Goal: Task Accomplishment & Management: Manage account settings

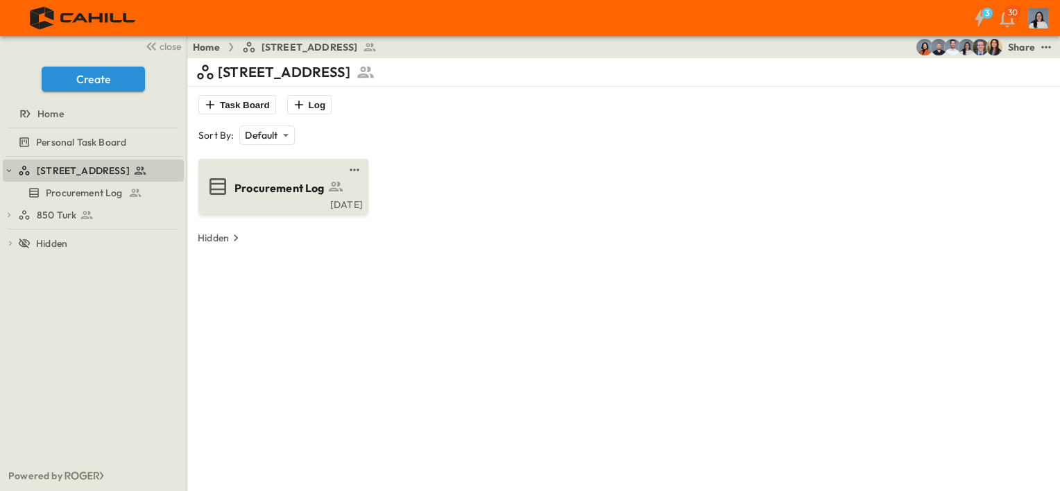
click at [247, 178] on div "Procurement Log" at bounding box center [296, 187] width 123 height 19
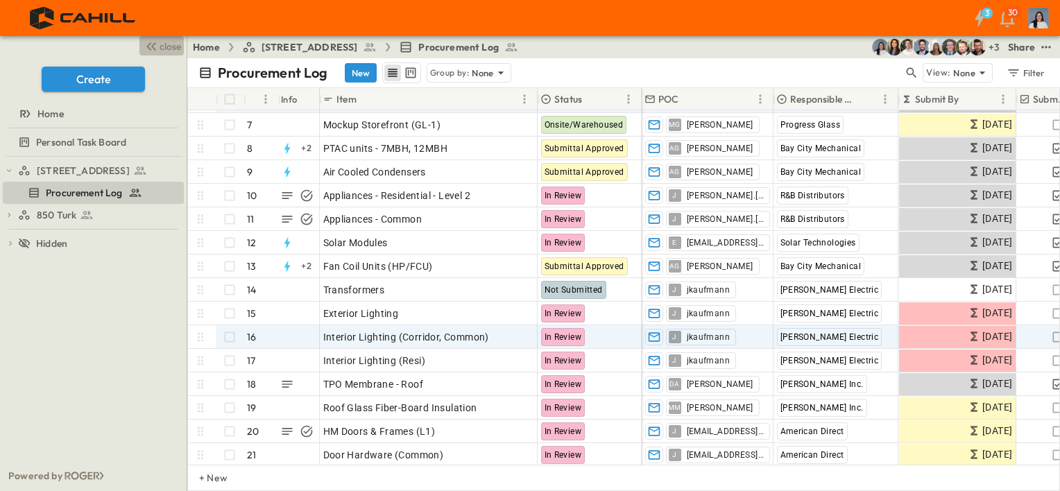
scroll to position [98, 0]
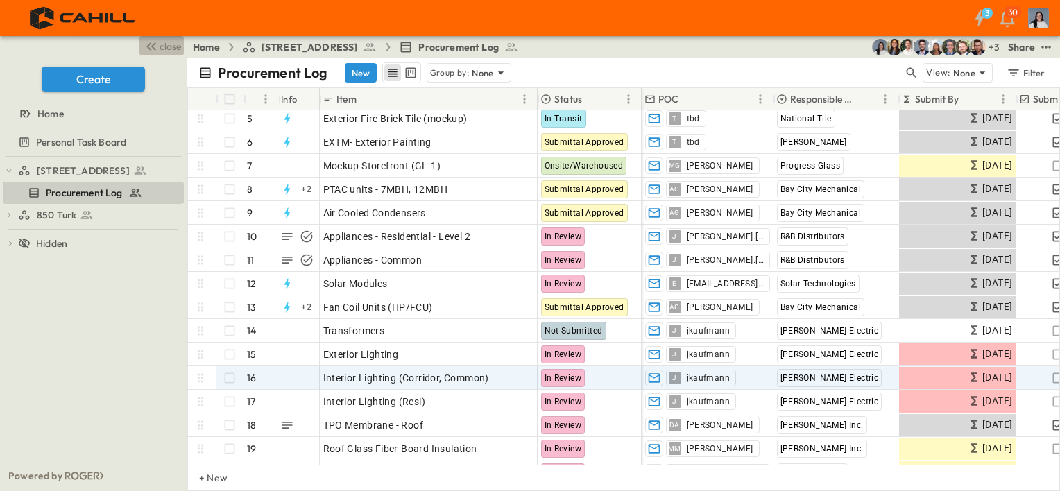
click at [172, 51] on span "close" at bounding box center [171, 47] width 22 height 14
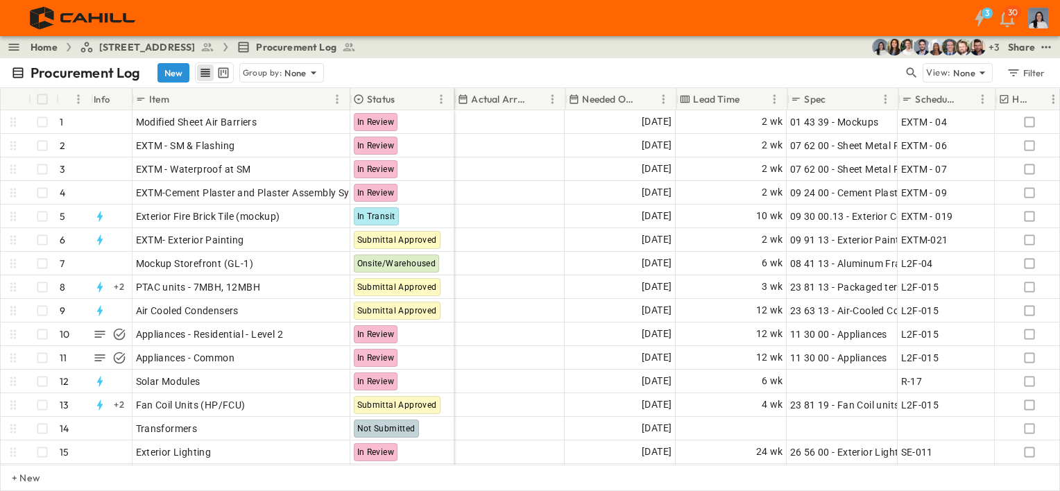
scroll to position [0, 881]
click at [652, 99] on icon "Sort" at bounding box center [647, 99] width 12 height 12
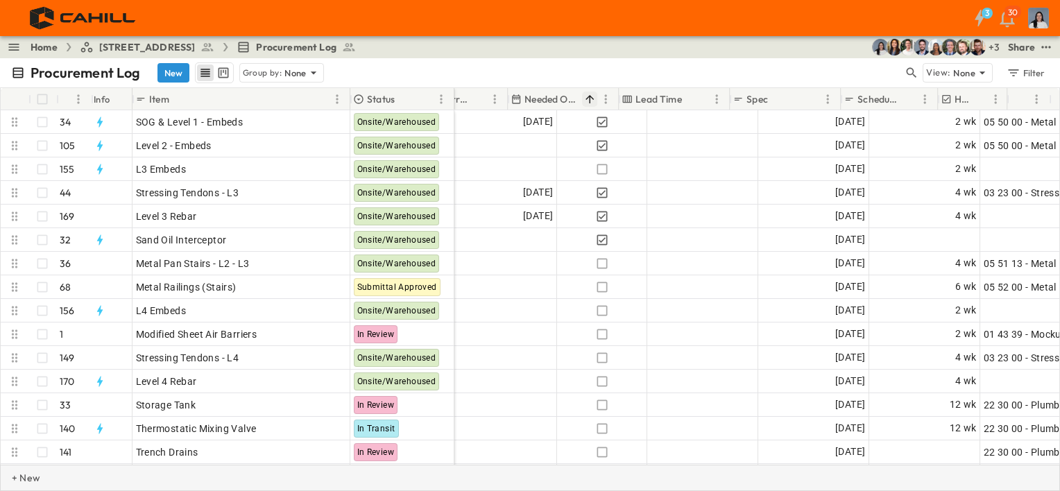
scroll to position [0, 938]
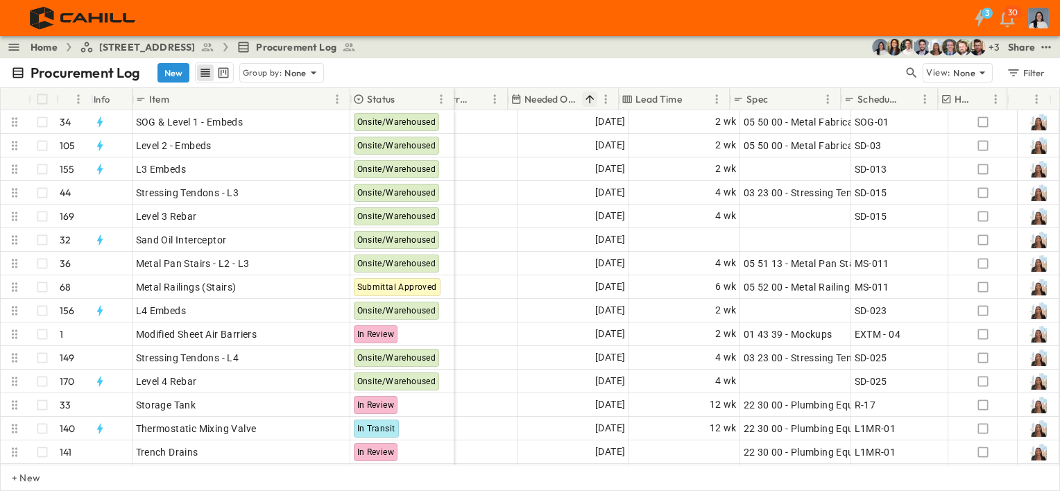
click at [54, 47] on link "Home" at bounding box center [44, 47] width 27 height 14
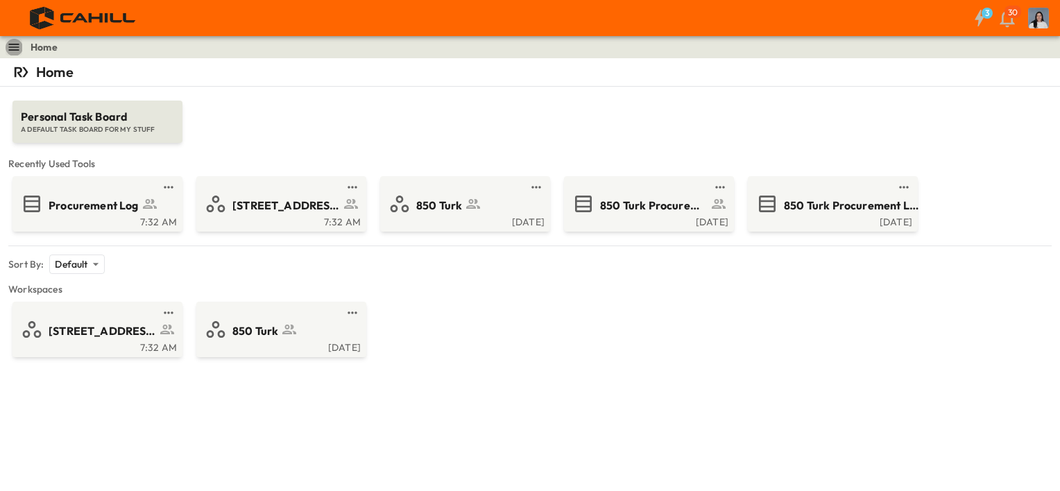
click at [18, 51] on icon "button" at bounding box center [14, 47] width 14 height 14
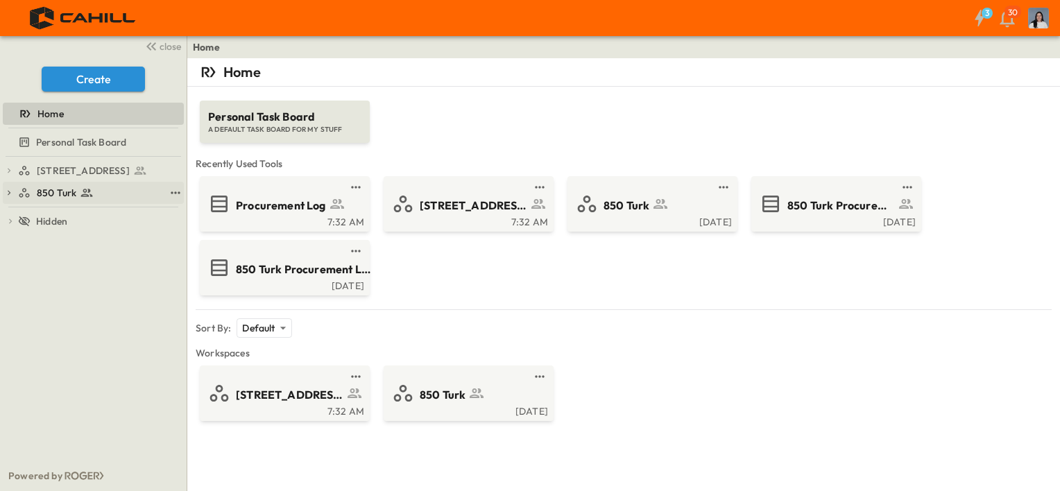
click at [75, 194] on div "850 Turk" at bounding box center [91, 193] width 146 height 14
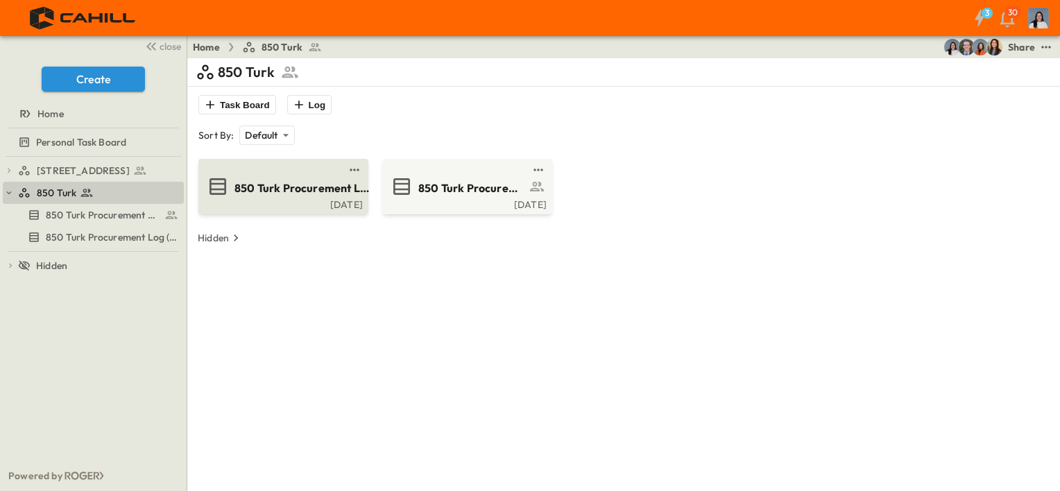
click at [285, 187] on span "850 Turk Procurement Log (Copy)" at bounding box center [302, 188] width 135 height 16
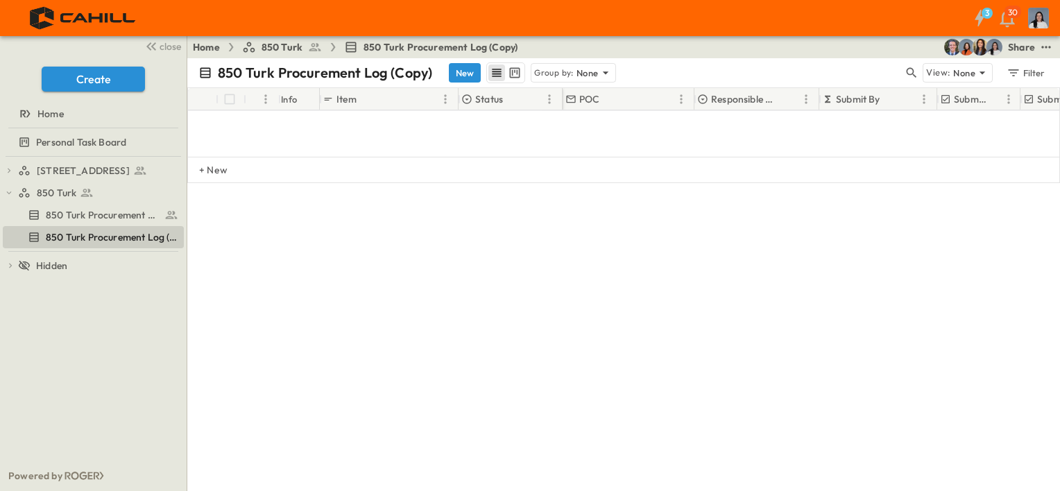
click at [275, 48] on span "850 Turk" at bounding box center [282, 47] width 41 height 14
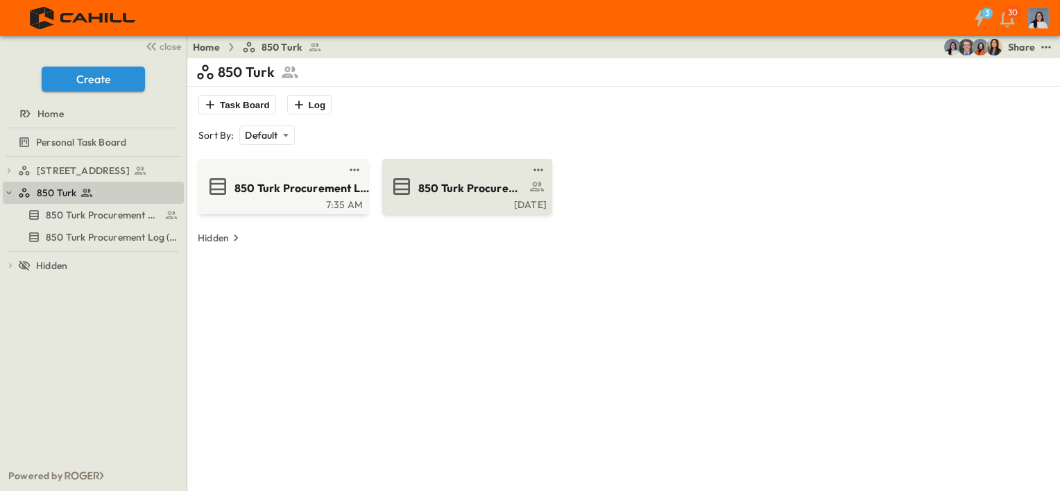
click at [430, 194] on span "850 Turk Procurement Log" at bounding box center [472, 188] width 108 height 16
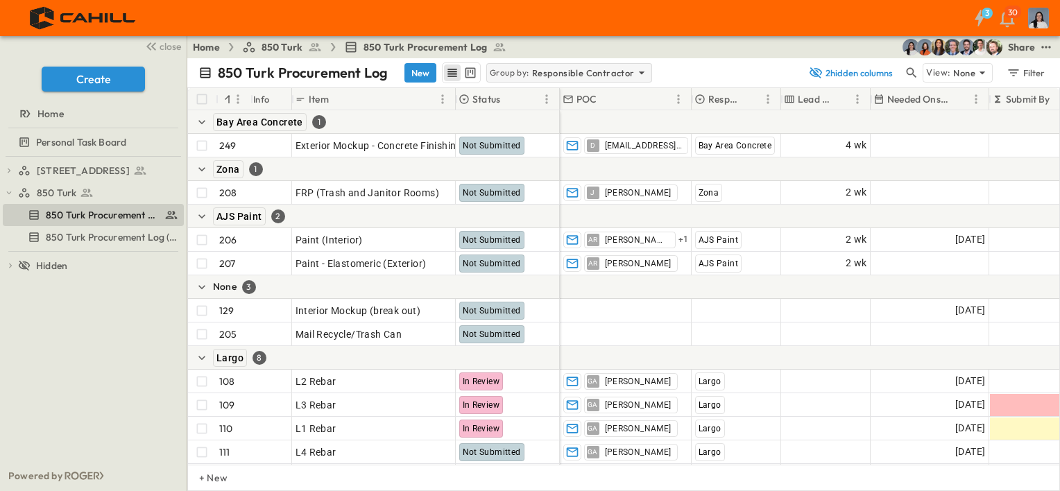
click at [534, 78] on p "Responsible Contractor" at bounding box center [583, 73] width 103 height 14
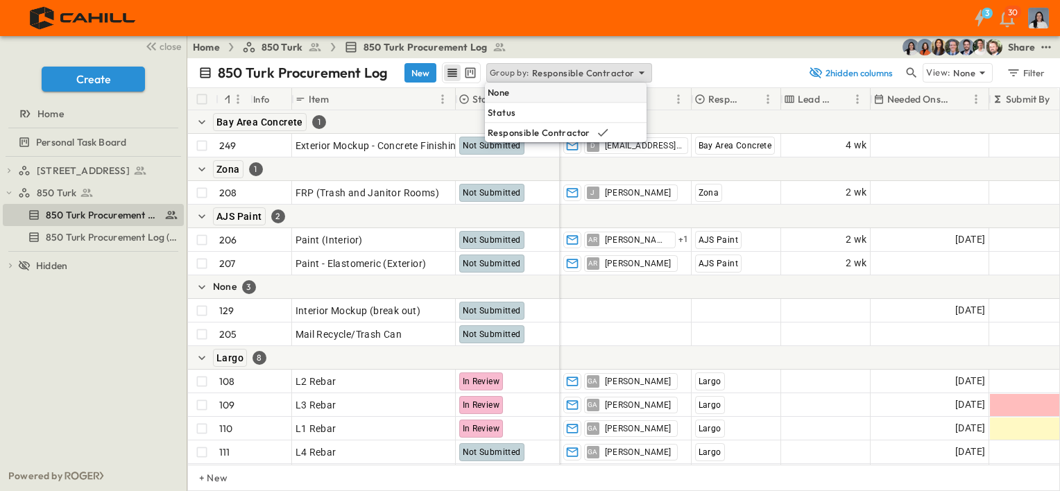
click at [529, 96] on div "None" at bounding box center [566, 92] width 162 height 19
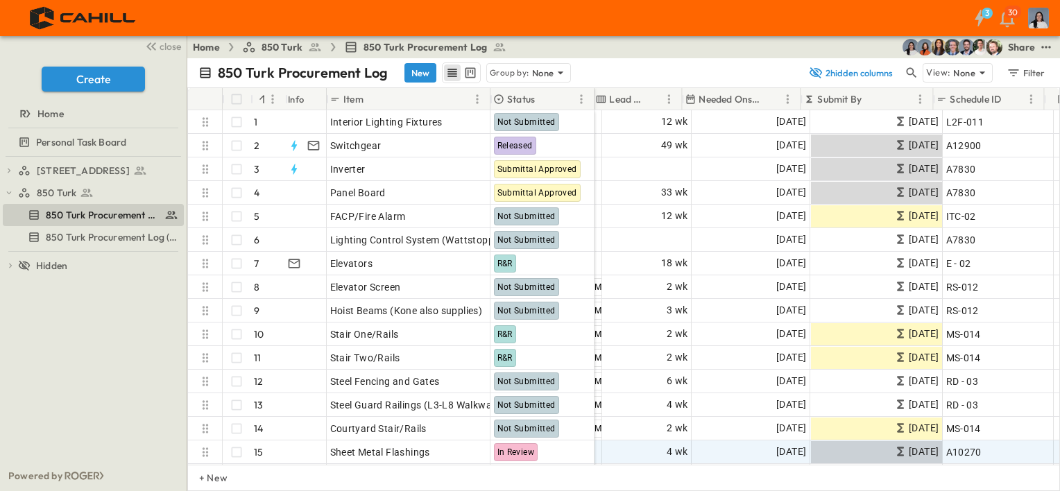
scroll to position [0, 227]
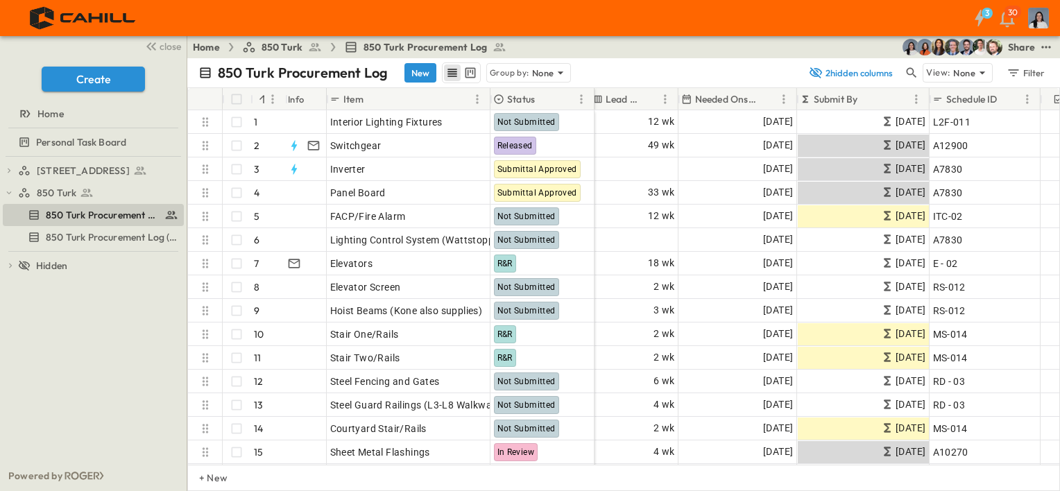
click at [738, 100] on p "Needed Onsite" at bounding box center [726, 99] width 62 height 14
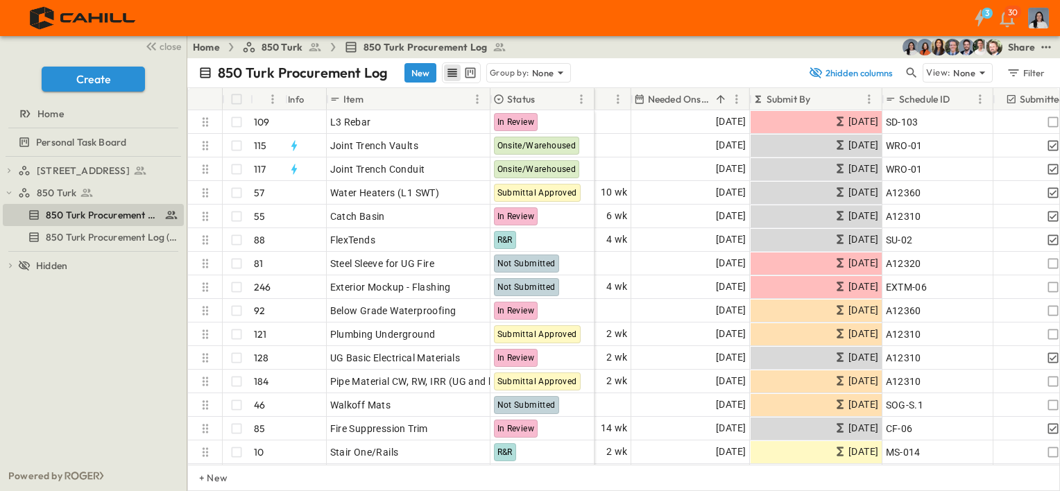
scroll to position [0, 276]
click at [78, 380] on div "750 Golden Gate Procurement Log 850 Turk 850 Turk Procurement Log 850 Turk Proc…" at bounding box center [93, 309] width 187 height 304
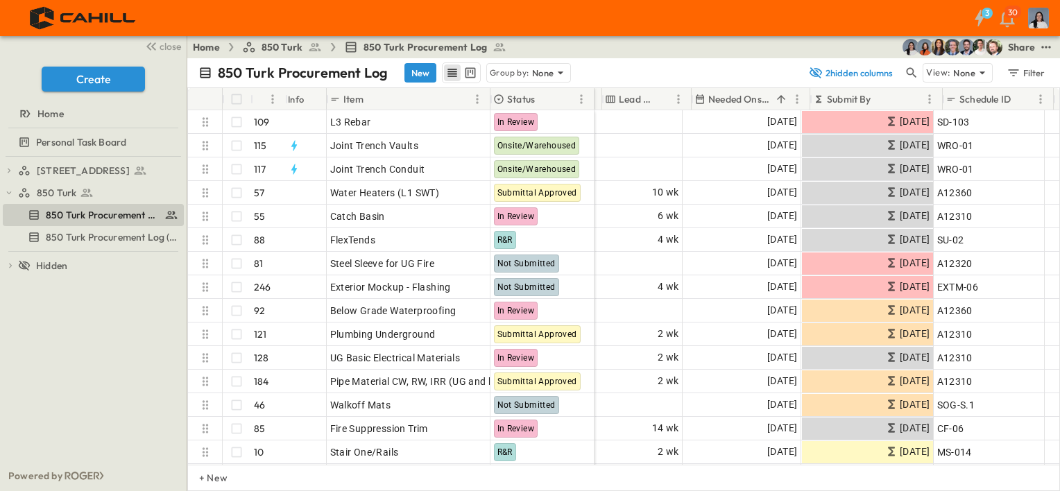
scroll to position [0, 203]
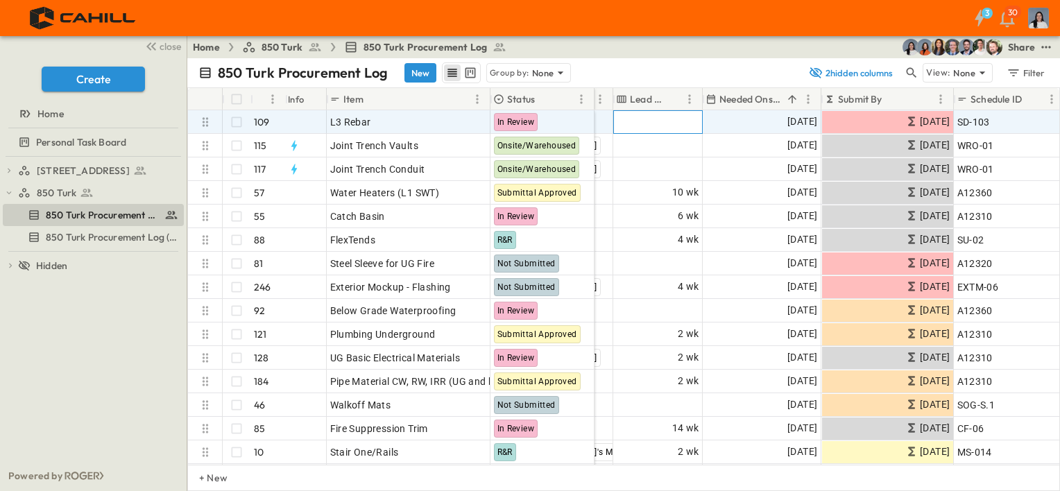
click at [666, 125] on span "Add Duration" at bounding box center [669, 122] width 60 height 14
click at [102, 350] on div "750 Golden Gate Procurement Log 850 Turk 850 Turk Procurement Log 850 Turk Proc…" at bounding box center [93, 309] width 187 height 304
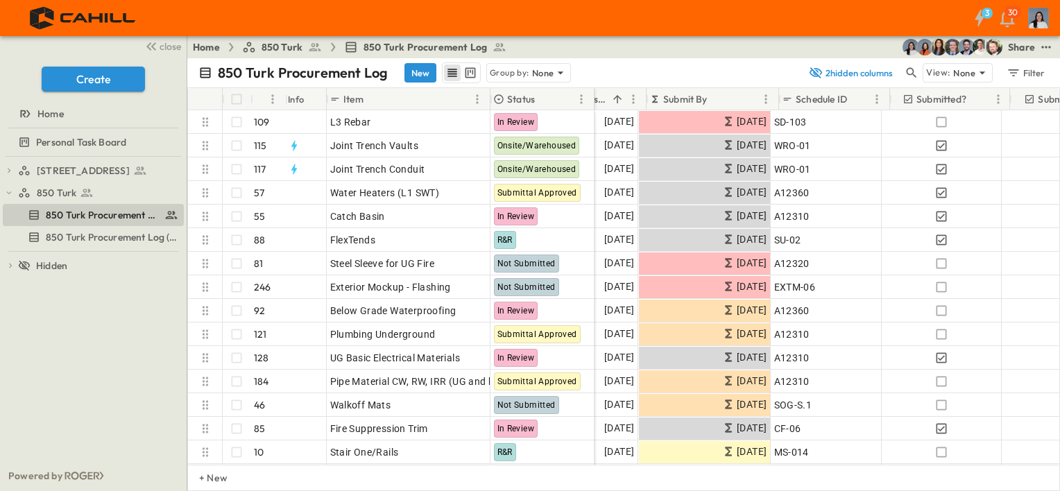
scroll to position [0, 375]
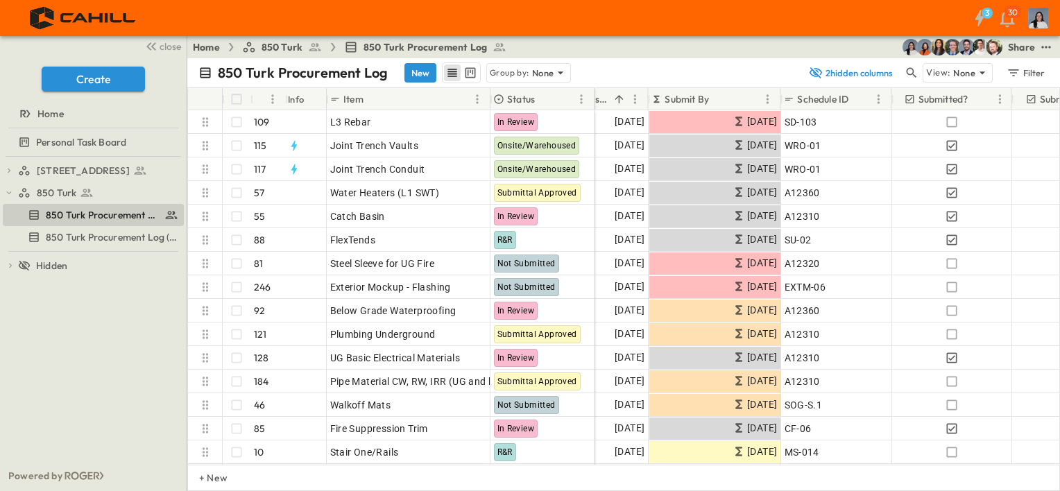
click at [153, 372] on div "750 Golden Gate Procurement Log 850 Turk 850 Turk Procurement Log 850 Turk Proc…" at bounding box center [93, 309] width 187 height 304
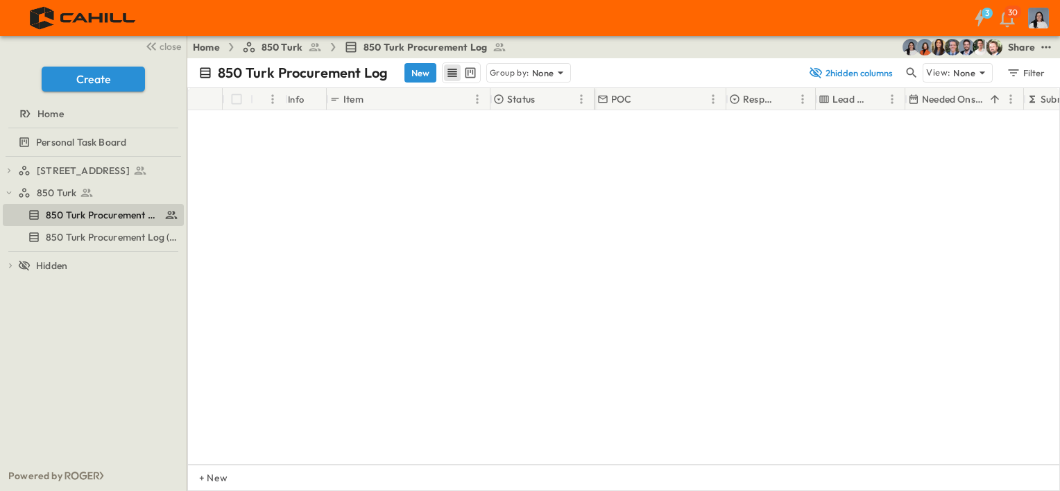
scroll to position [0, 0]
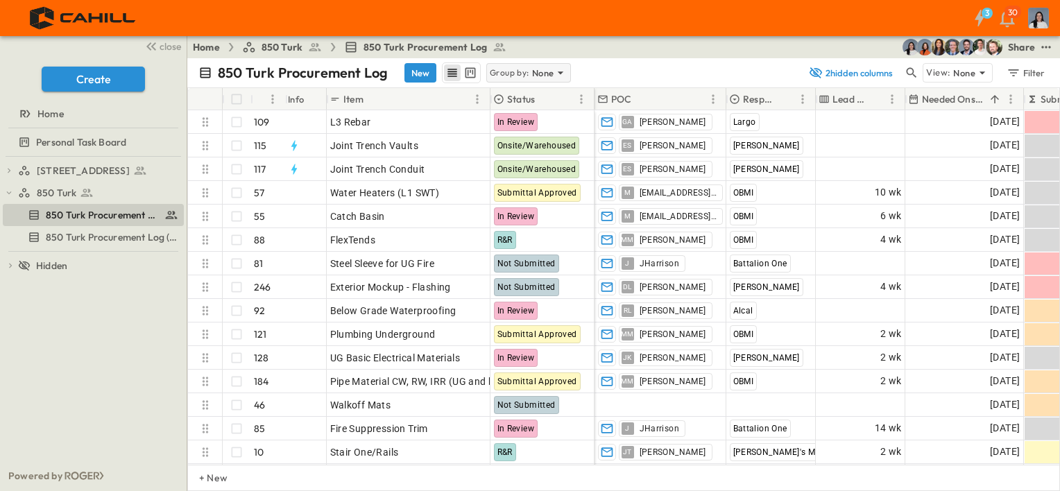
click at [511, 67] on p "Group by:" at bounding box center [510, 73] width 40 height 14
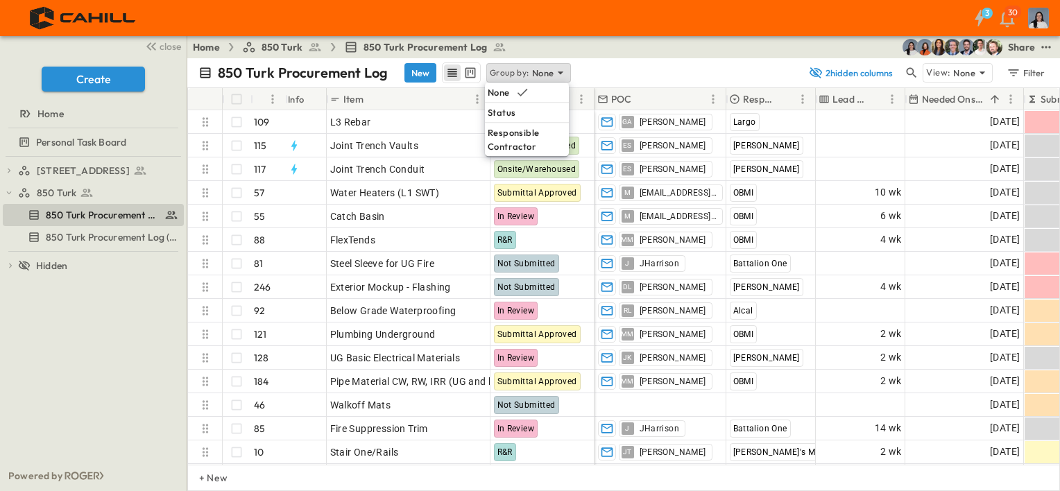
click at [624, 69] on div "850 Turk Procurement Log New Group by: None" at bounding box center [499, 72] width 602 height 21
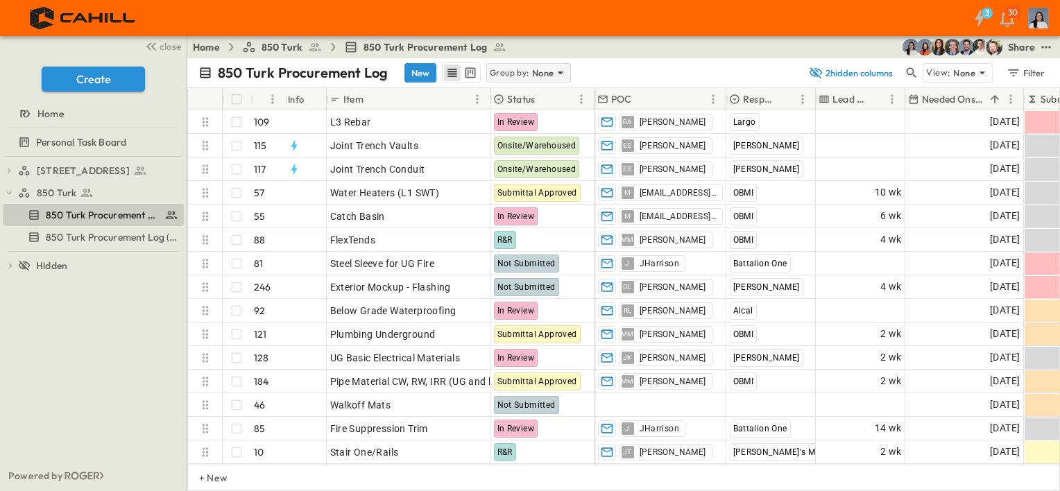
click at [499, 78] on p "Group by:" at bounding box center [510, 73] width 40 height 14
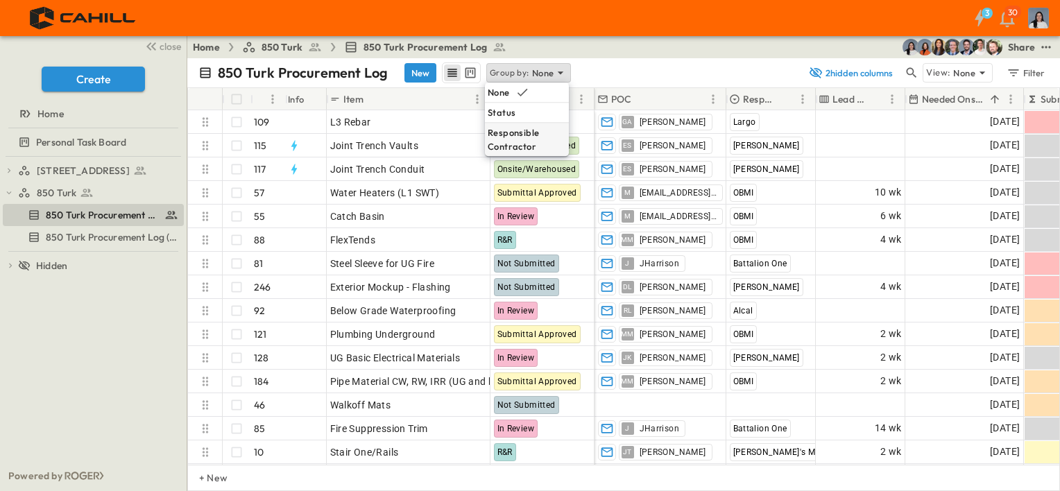
click at [500, 135] on p "Responsible Contractor" at bounding box center [527, 140] width 78 height 28
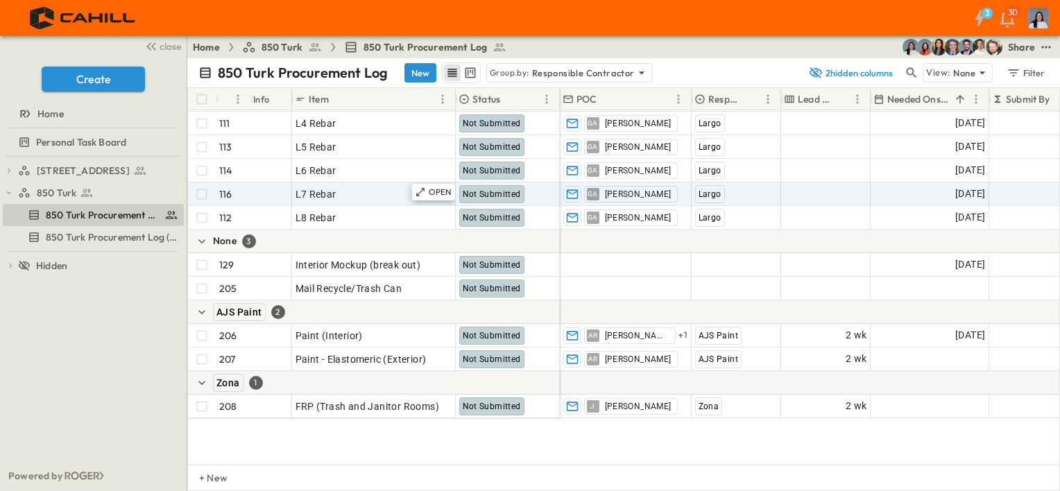
scroll to position [6500, 0]
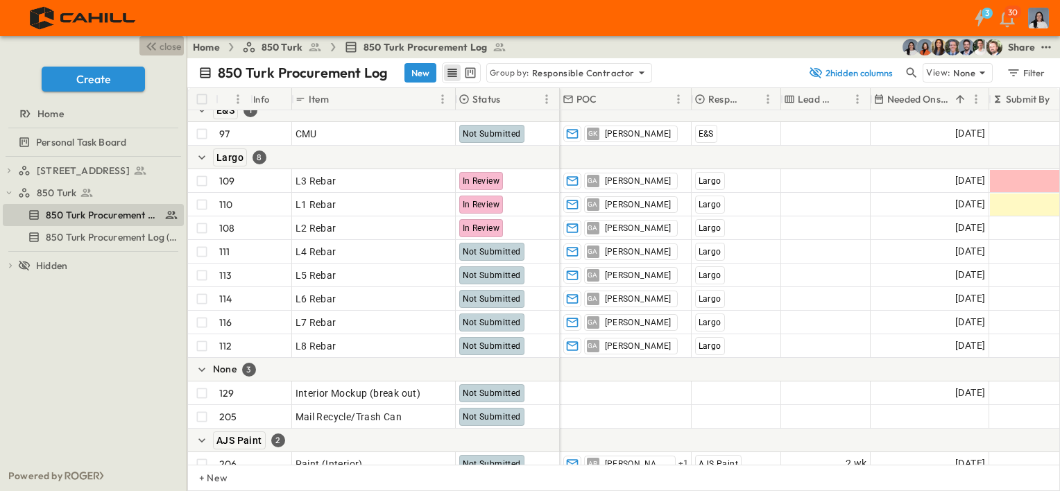
drag, startPoint x: 162, startPoint y: 42, endPoint x: 232, endPoint y: 382, distance: 347.9
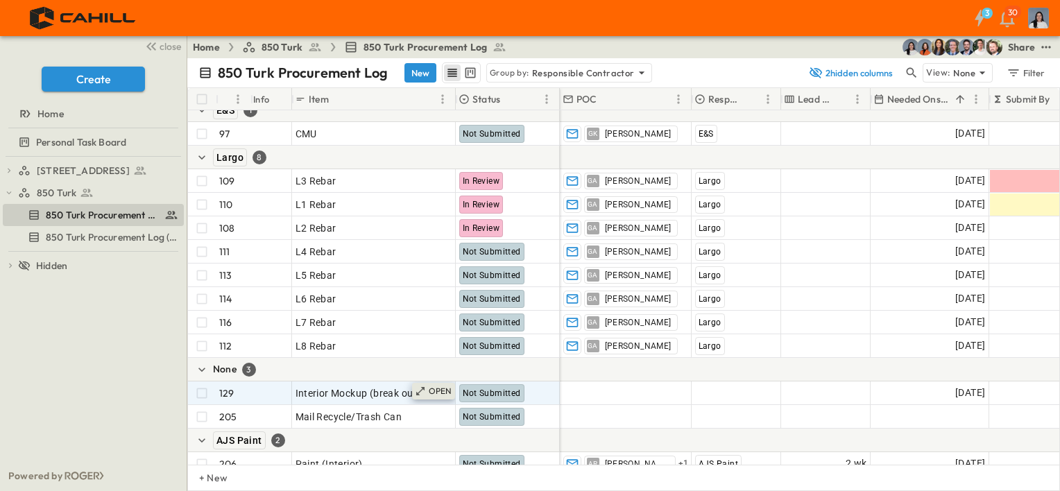
click at [162, 42] on span "close" at bounding box center [171, 47] width 22 height 14
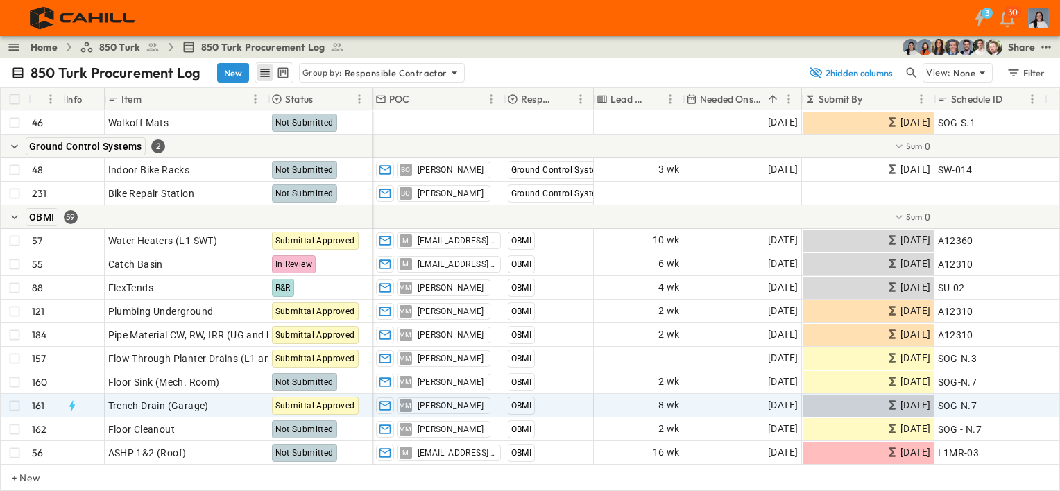
scroll to position [4141, 0]
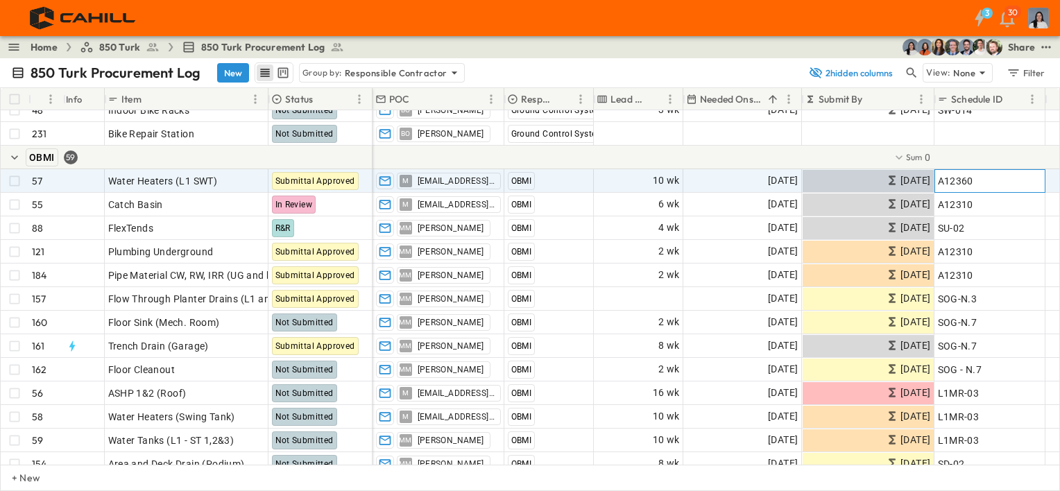
click at [978, 178] on div "A12360" at bounding box center [990, 180] width 104 height 19
click at [974, 153] on div at bounding box center [967, 158] width 1189 height 24
click at [969, 181] on span "A12360" at bounding box center [955, 181] width 35 height 14
click at [981, 183] on input "******" at bounding box center [989, 180] width 109 height 17
click at [947, 182] on input "******" at bounding box center [989, 180] width 109 height 17
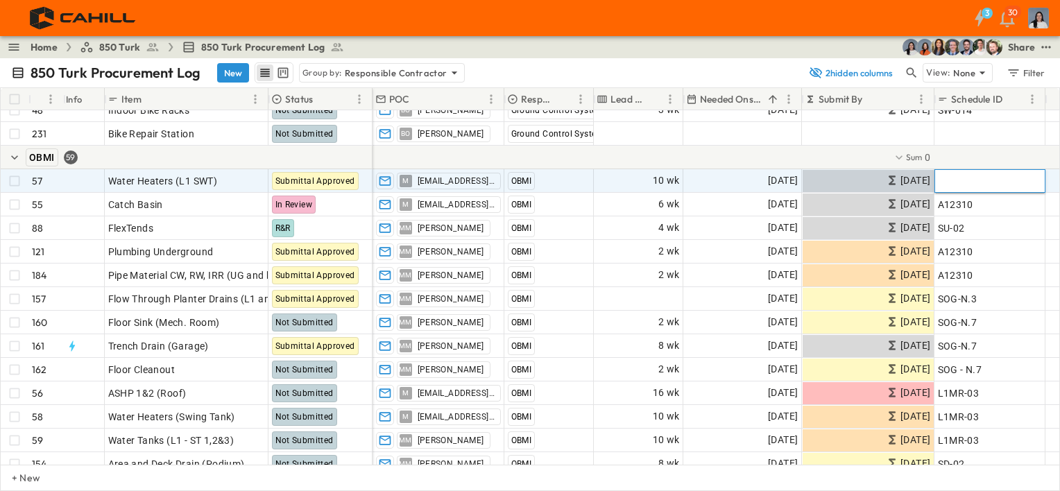
click at [974, 157] on div at bounding box center [967, 158] width 1189 height 24
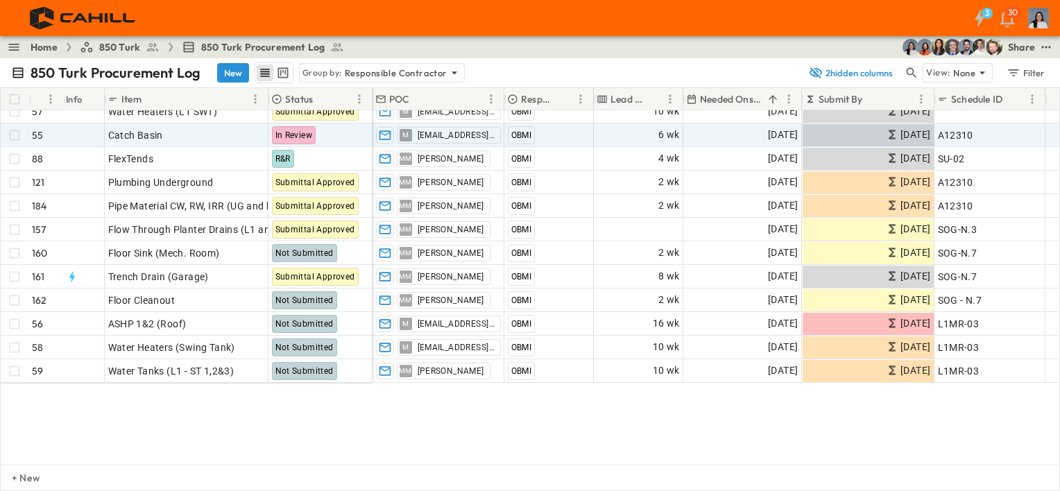
scroll to position [4002, 0]
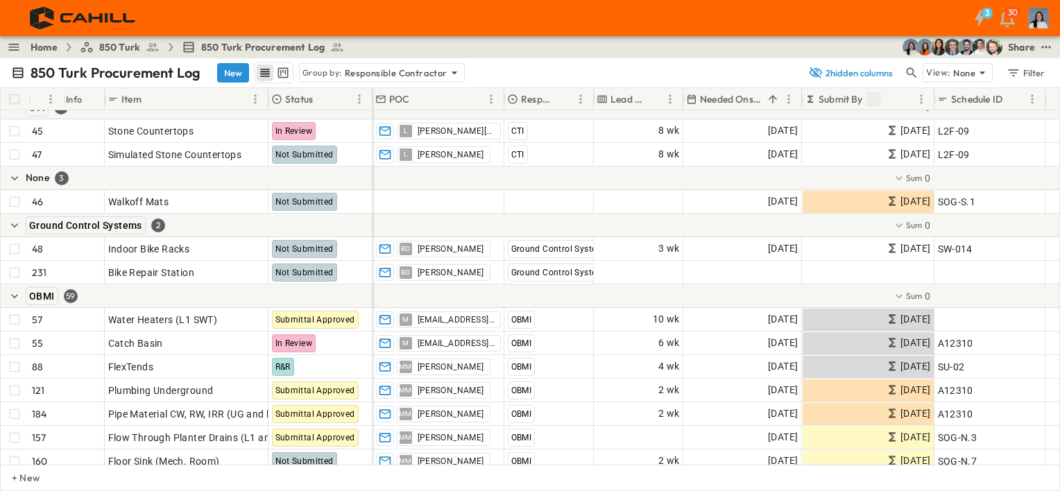
click at [874, 101] on icon "Sort" at bounding box center [873, 99] width 12 height 12
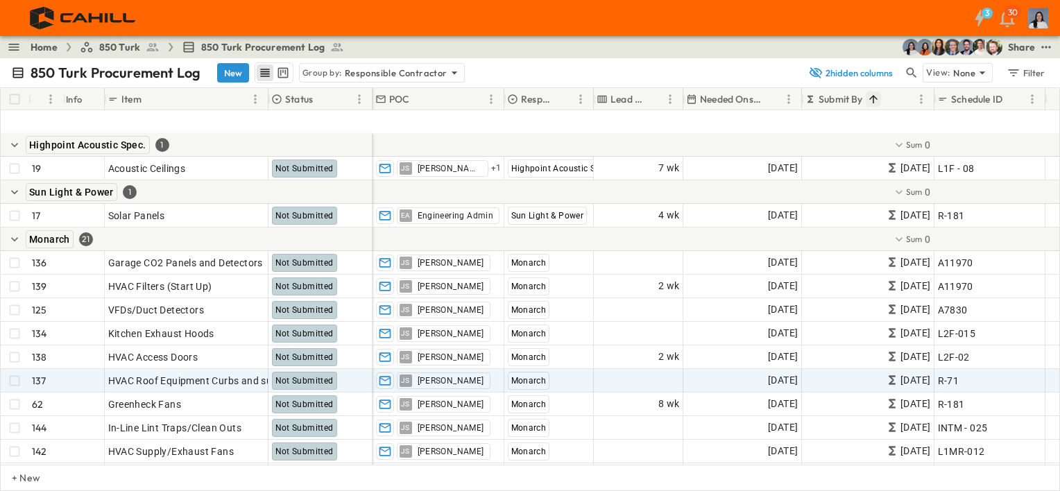
scroll to position [4696, 0]
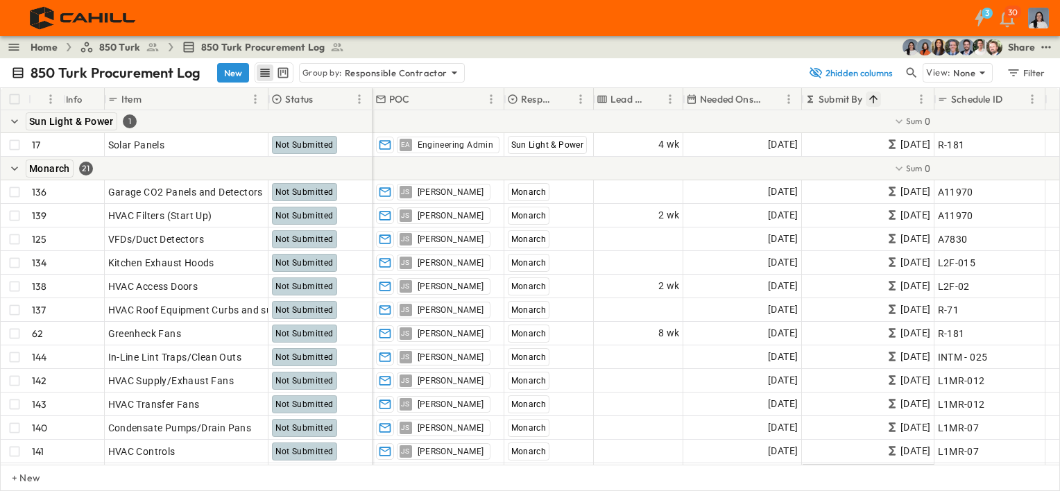
click at [881, 98] on div "Submit By" at bounding box center [859, 99] width 108 height 22
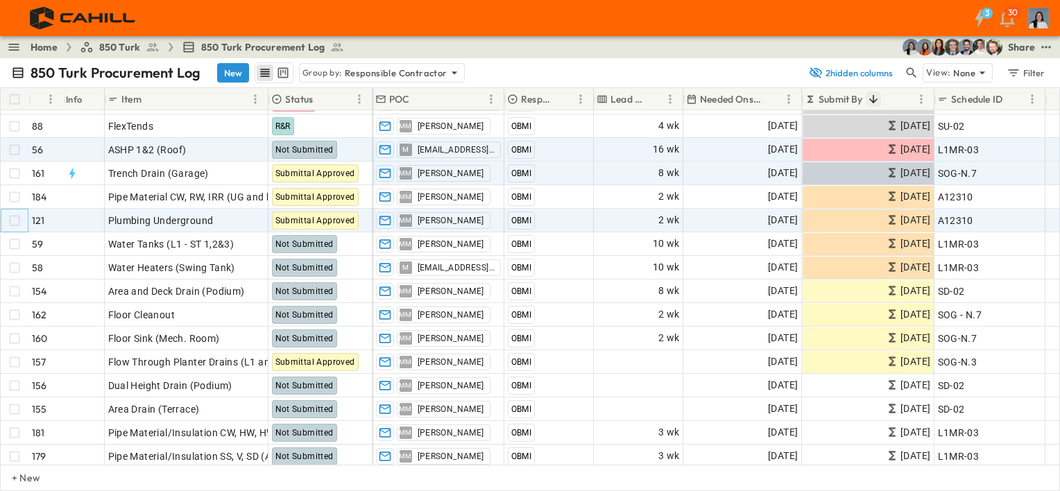
scroll to position [4210, 0]
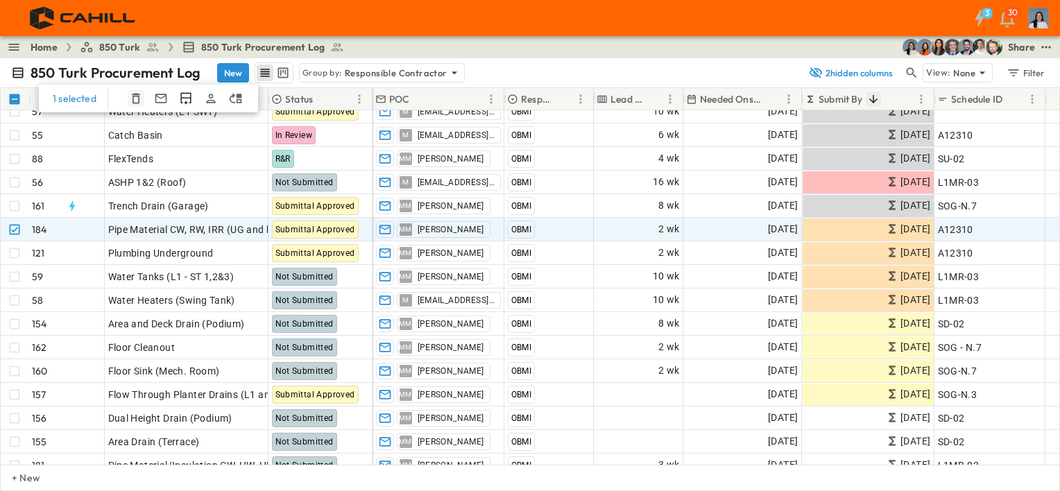
click at [130, 99] on icon "button" at bounding box center [136, 99] width 14 height 14
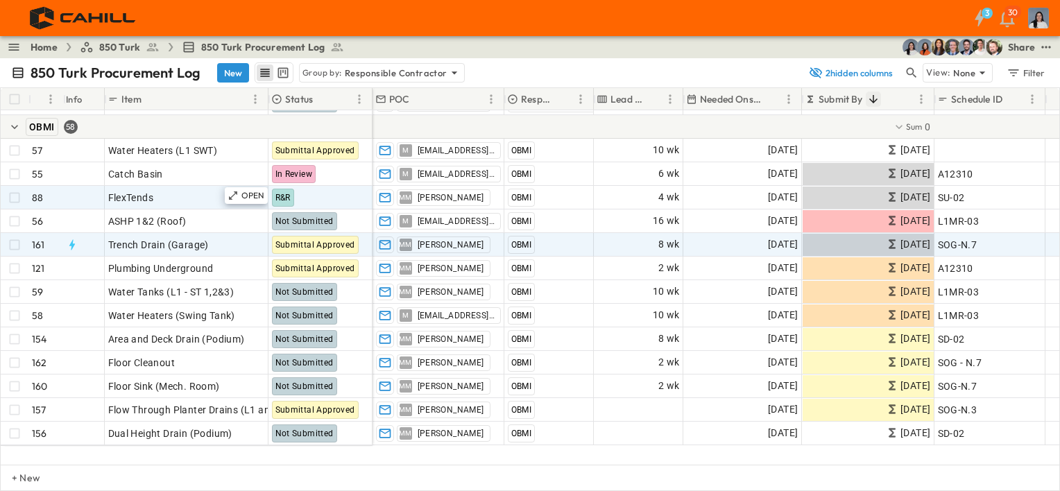
scroll to position [4141, 0]
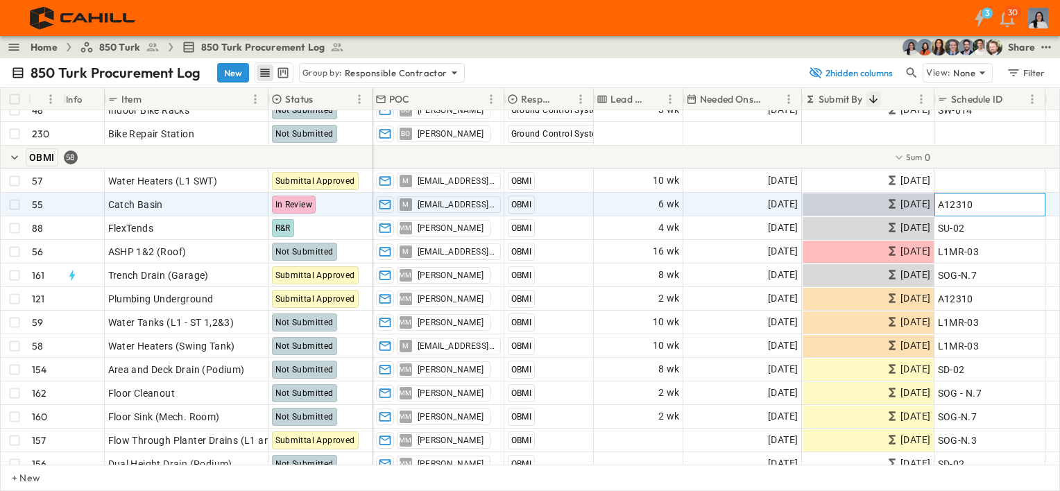
click at [964, 202] on span "A12310" at bounding box center [955, 205] width 35 height 14
drag, startPoint x: 964, startPoint y: 202, endPoint x: 926, endPoint y: 205, distance: 37.6
click at [926, 205] on div "M mariom@obmi2.com OBMI 6 wk 08/28/2025 07/17/2025 ****** 07/17/2025 Add Date" at bounding box center [967, 205] width 1189 height 24
click at [1019, 205] on input "text" at bounding box center [989, 204] width 109 height 17
type input "*"
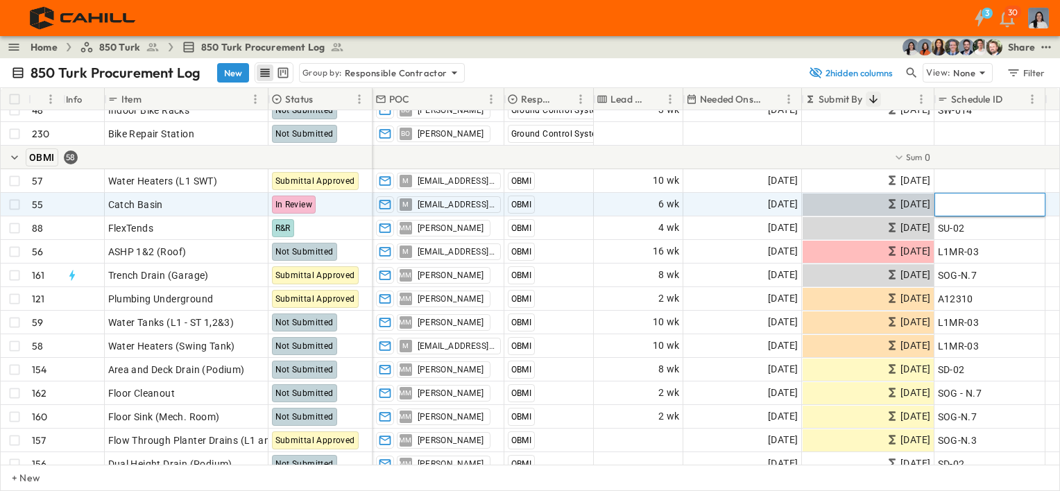
type input "*"
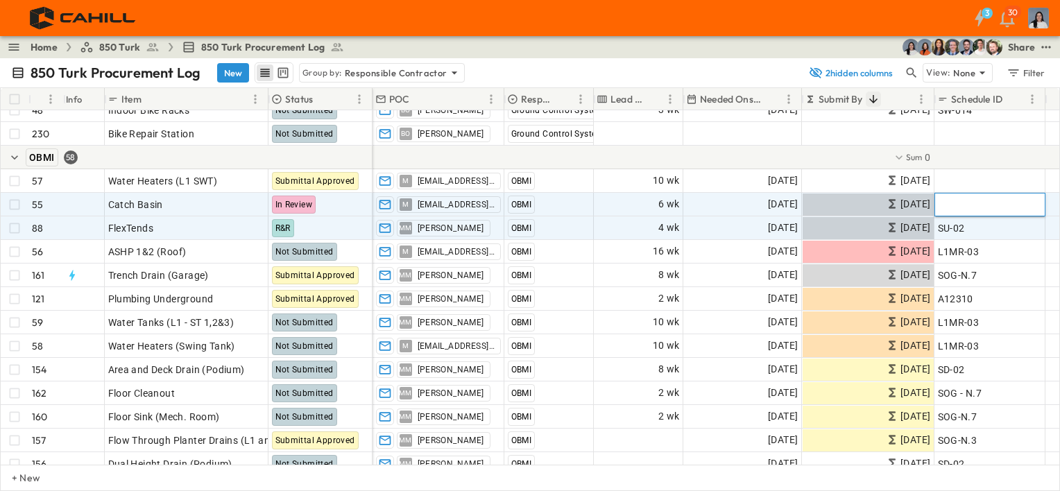
click at [977, 205] on input "text" at bounding box center [989, 204] width 109 height 17
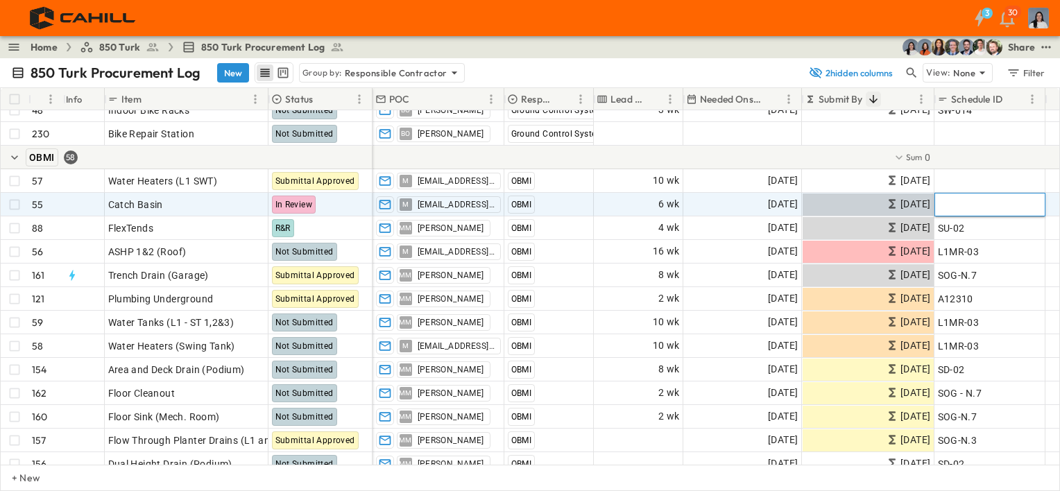
click at [964, 204] on input "text" at bounding box center [989, 204] width 109 height 17
click at [958, 205] on input "******" at bounding box center [989, 204] width 109 height 17
type input "*******"
click at [769, 201] on span "[DATE]" at bounding box center [783, 204] width 30 height 16
click at [955, 198] on span "SW - 01" at bounding box center [955, 205] width 34 height 14
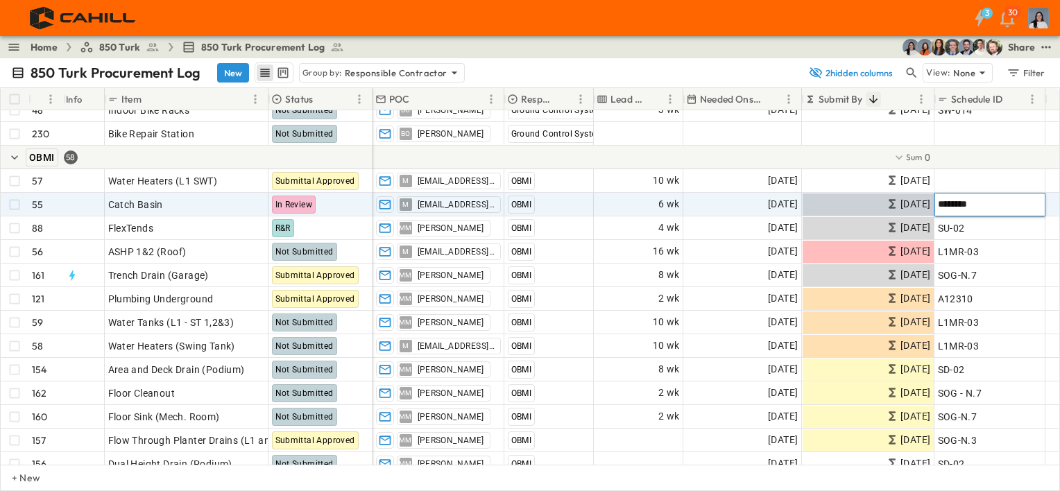
click at [956, 201] on input "*******" at bounding box center [989, 204] width 109 height 17
type input "*****"
click at [905, 203] on span "[DATE]" at bounding box center [916, 204] width 30 height 16
click at [768, 203] on span "[DATE]" at bounding box center [783, 204] width 30 height 16
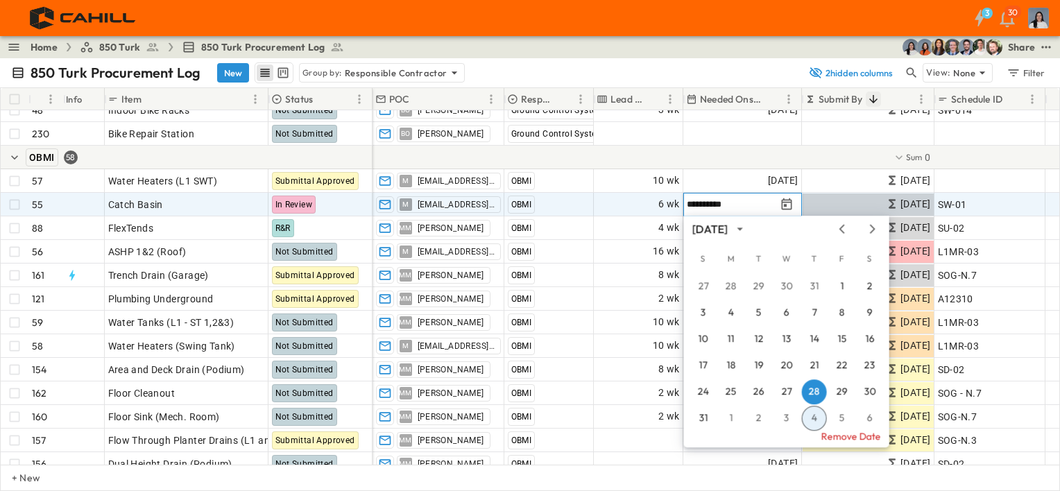
click at [728, 229] on div "August 2025" at bounding box center [710, 229] width 35 height 16
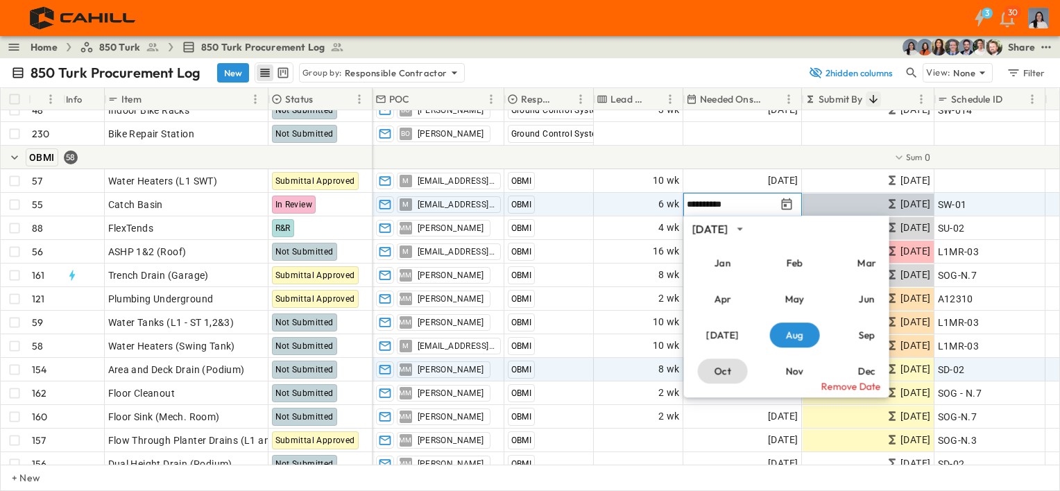
click at [743, 373] on button "Oct" at bounding box center [723, 371] width 50 height 25
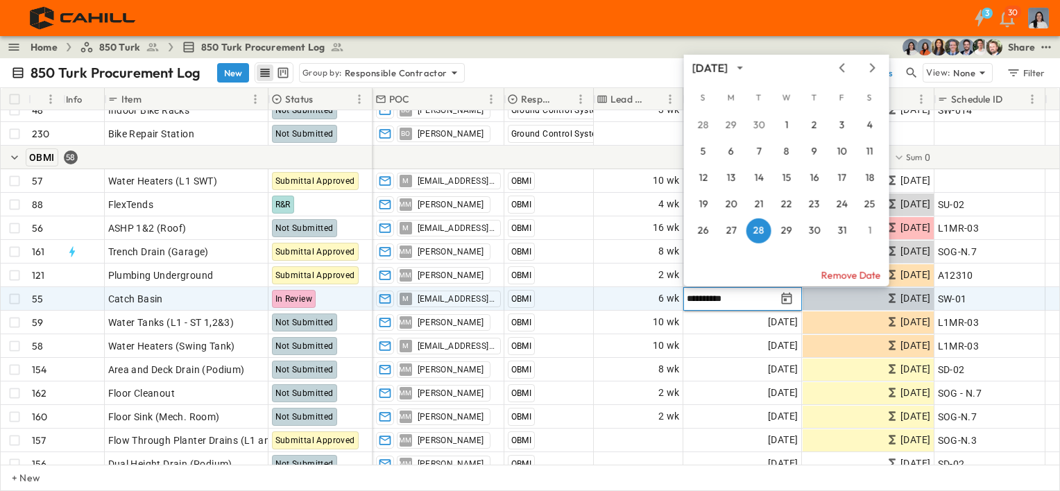
click at [715, 296] on input "**********" at bounding box center [731, 298] width 89 height 13
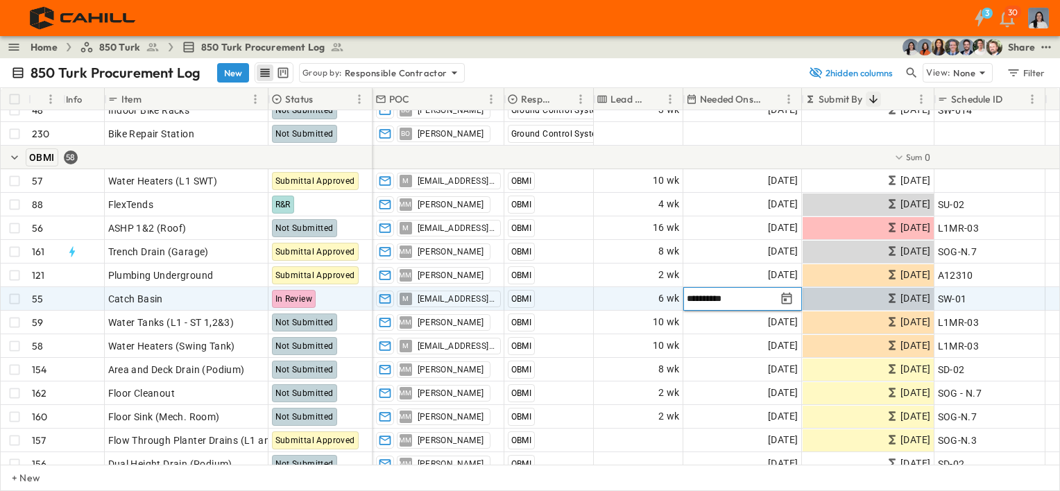
click at [708, 294] on input "**********" at bounding box center [731, 298] width 89 height 13
click at [711, 299] on input "**********" at bounding box center [731, 298] width 89 height 13
type input "**********"
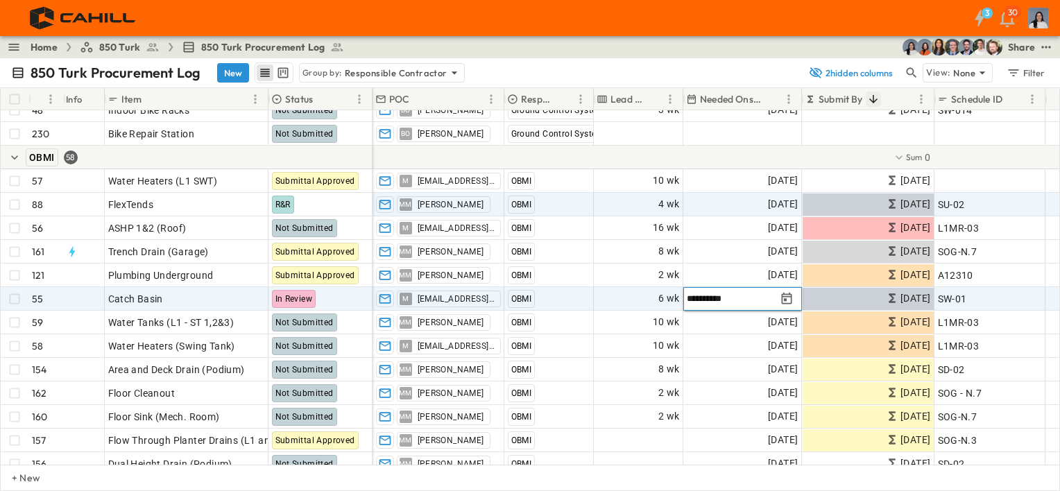
click at [650, 61] on div "850 Turk Procurement Log New Group by: Responsible Contractor 2 hidden columns …" at bounding box center [530, 72] width 1060 height 29
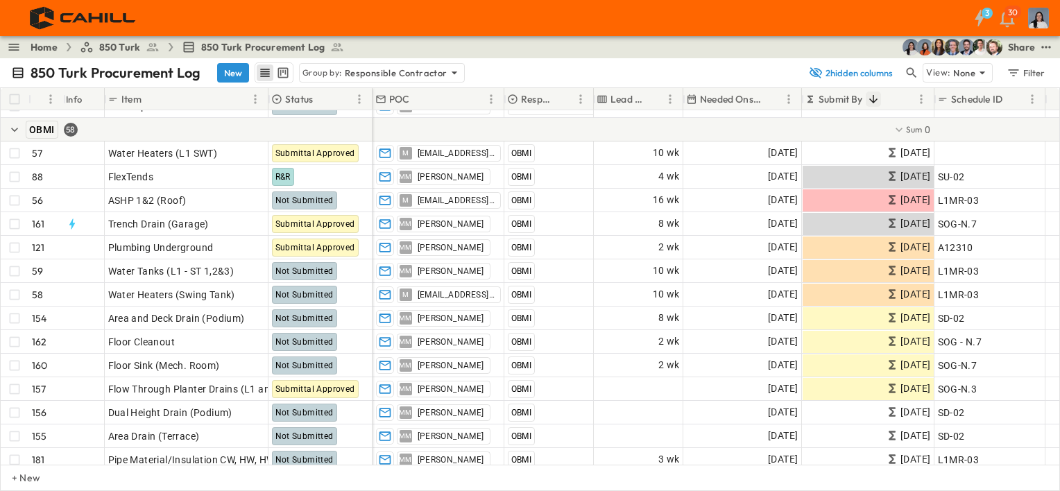
scroll to position [4196, 0]
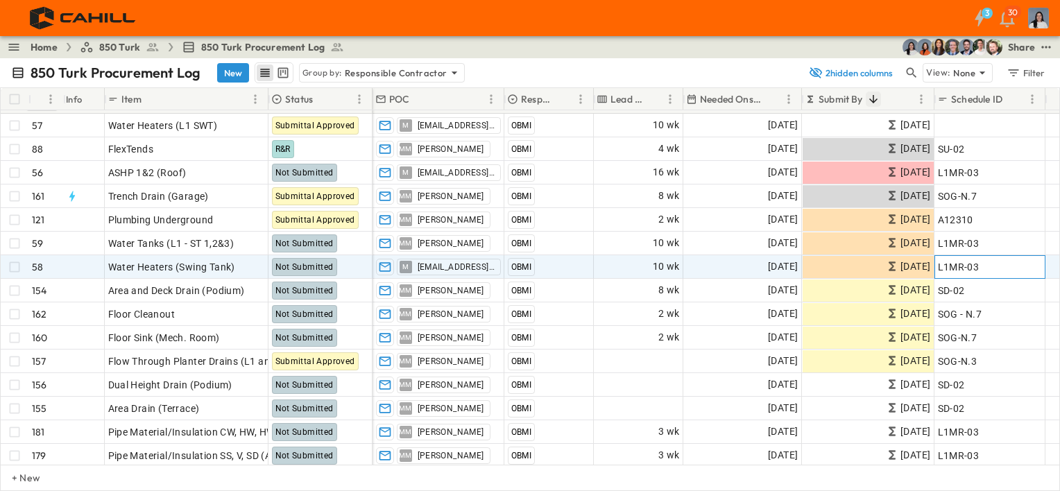
click at [985, 266] on div "L1MR-03" at bounding box center [990, 266] width 104 height 19
click at [976, 265] on input "*******" at bounding box center [989, 266] width 109 height 17
drag, startPoint x: 978, startPoint y: 271, endPoint x: 915, endPoint y: 269, distance: 63.9
click at [915, 269] on div "M mariom@obmi2.com OBMI 10 wk 12/04/2025 09/25/2025 ******* 09/25/2025 Add Date" at bounding box center [967, 267] width 1189 height 24
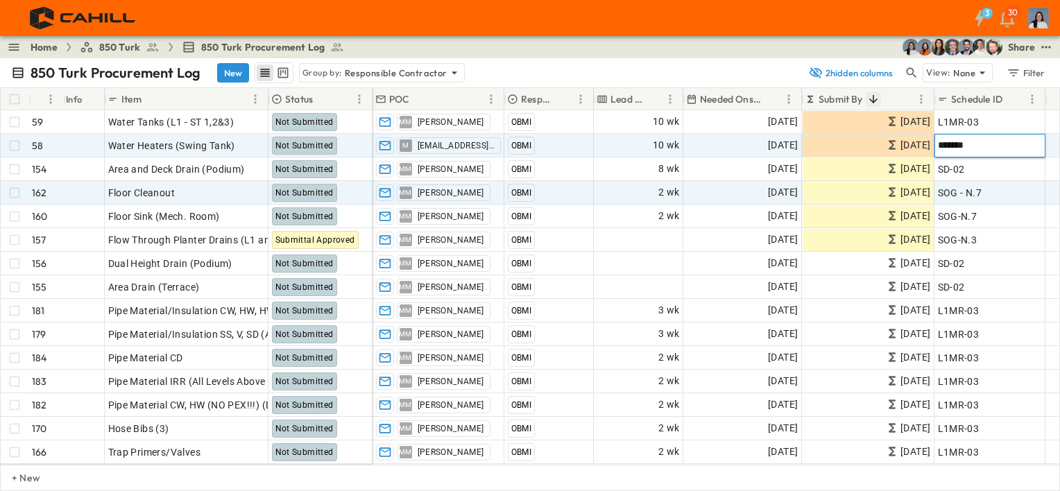
scroll to position [4248, 0]
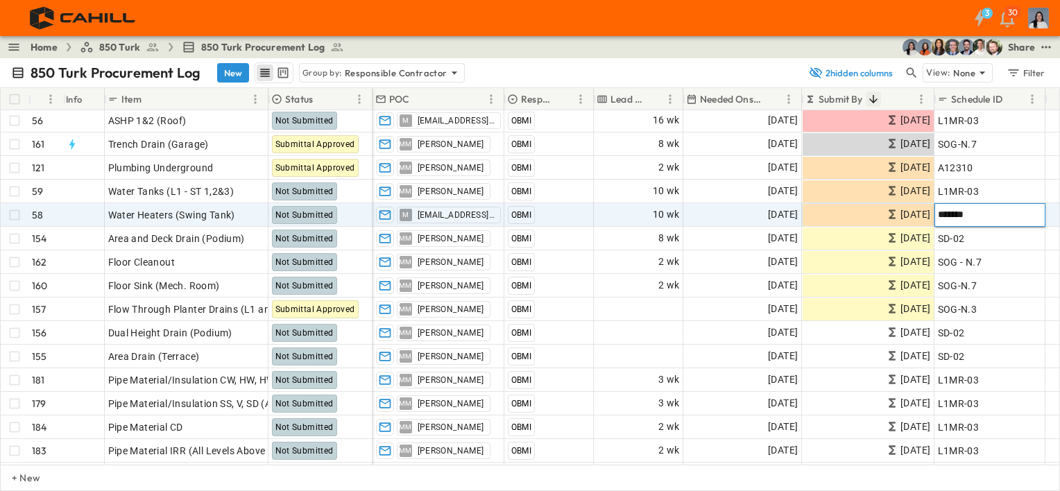
click at [985, 214] on input "*******" at bounding box center [989, 214] width 109 height 17
click at [999, 214] on input "*******" at bounding box center [989, 214] width 109 height 17
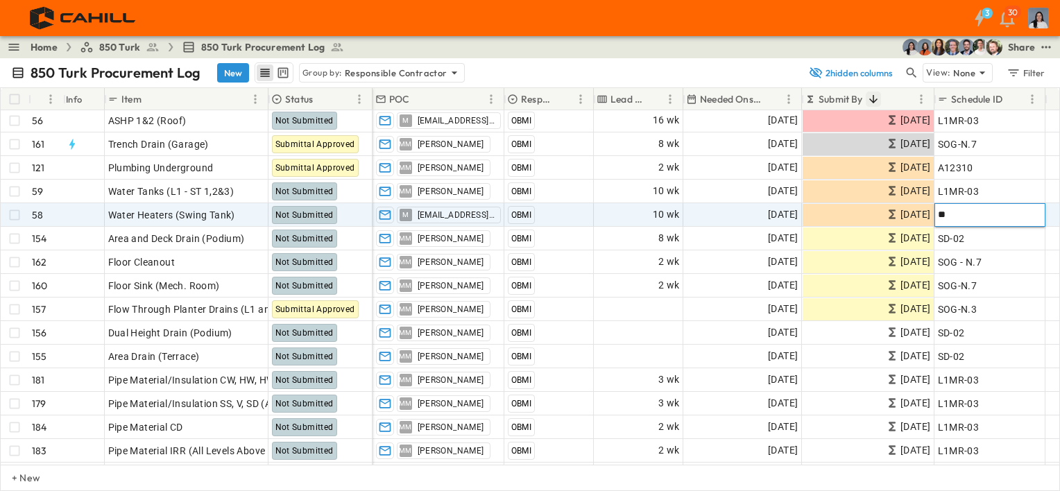
type input "*"
type input "******"
click at [738, 217] on div "[DATE]" at bounding box center [742, 215] width 117 height 22
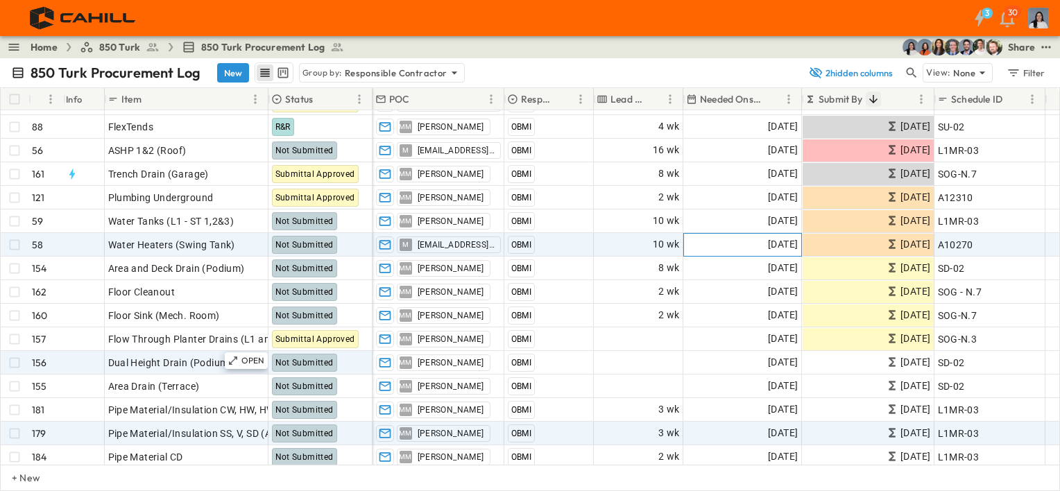
scroll to position [4221, 0]
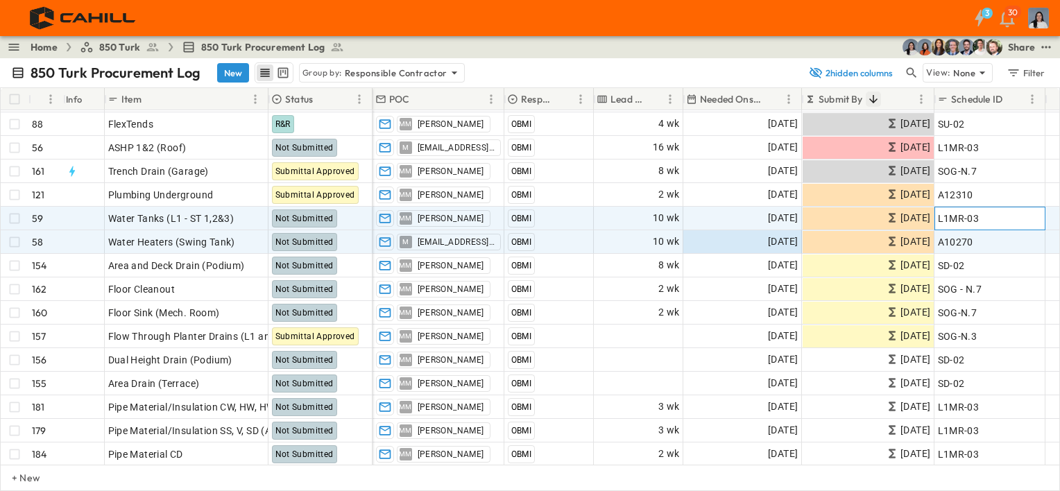
click at [955, 207] on div "L1MR-03" at bounding box center [990, 218] width 110 height 22
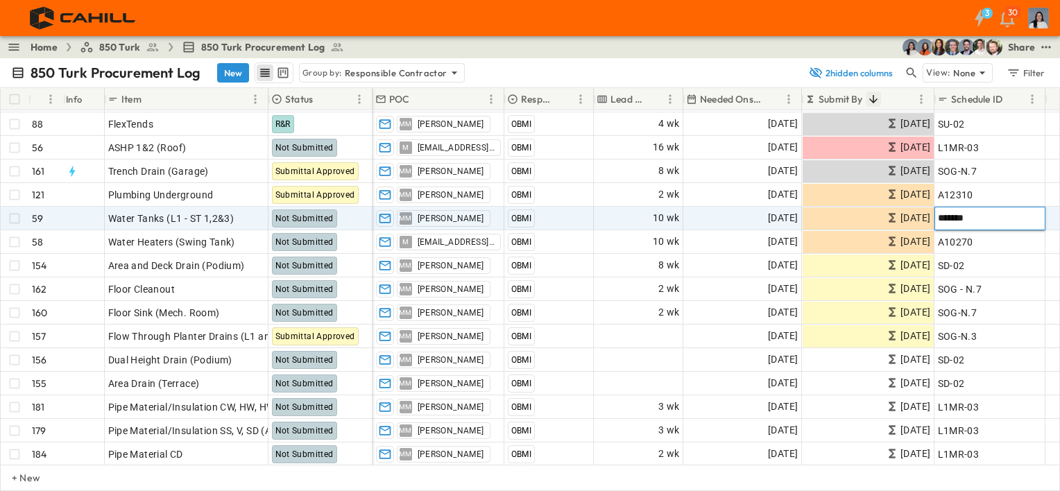
click at [960, 218] on input "*******" at bounding box center [989, 218] width 109 height 17
type input "******"
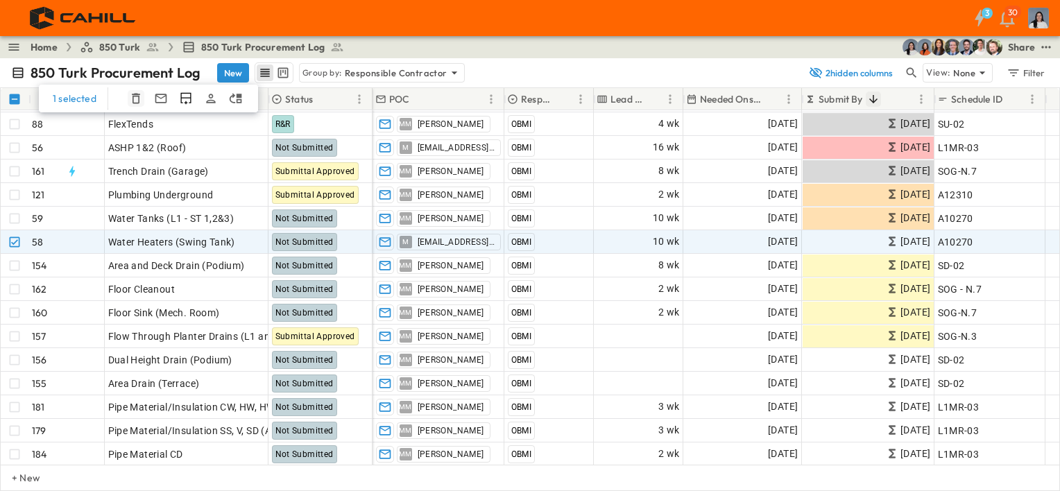
drag, startPoint x: 142, startPoint y: 101, endPoint x: 158, endPoint y: 119, distance: 24.1
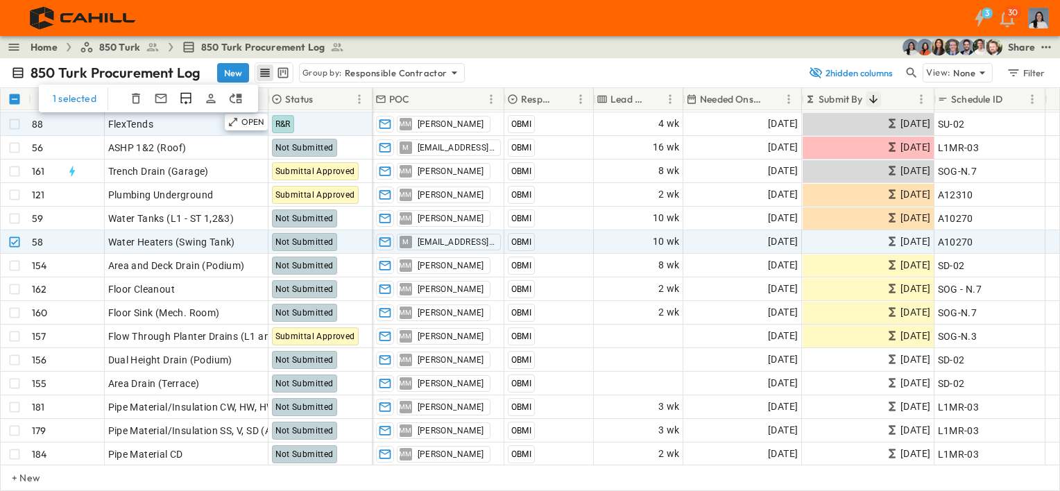
click at [142, 101] on button "button" at bounding box center [136, 98] width 17 height 17
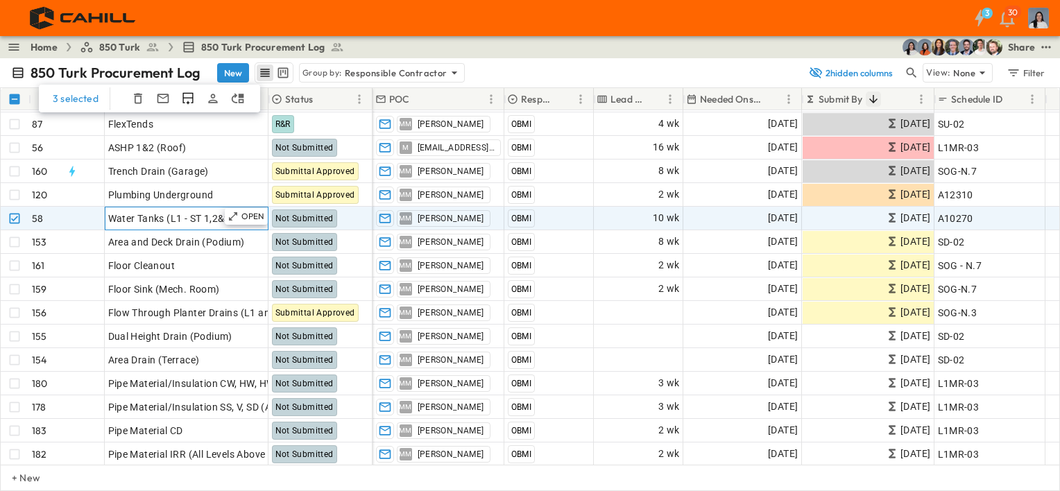
click at [174, 214] on span "Water Tanks (L1 - ST 1,2&3)" at bounding box center [171, 219] width 126 height 14
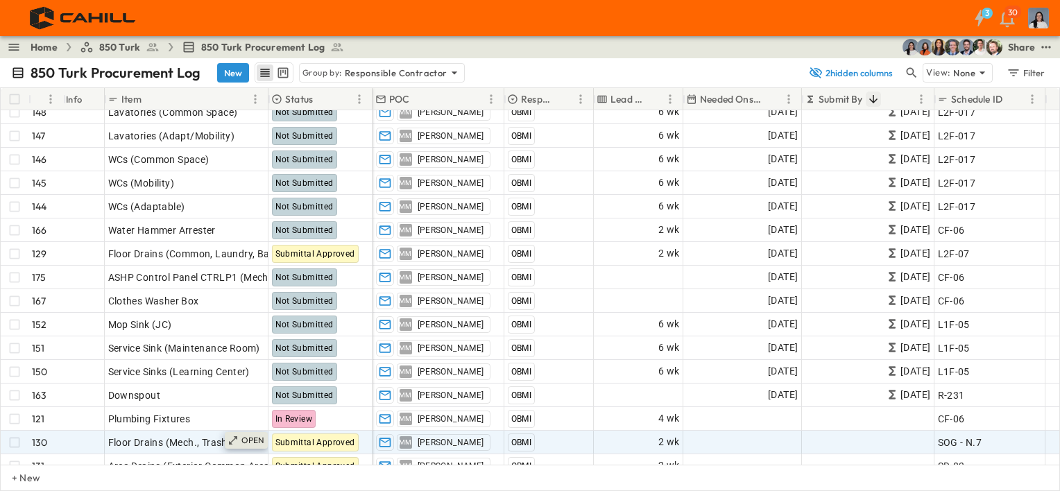
scroll to position [4985, 0]
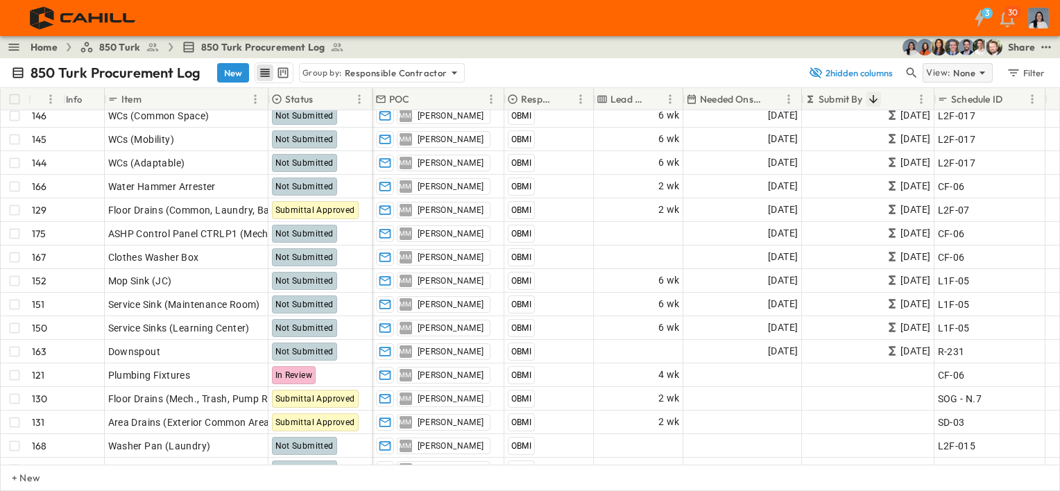
click at [956, 71] on p "None" at bounding box center [964, 73] width 22 height 14
click at [956, 71] on input "text" at bounding box center [982, 78] width 146 height 18
click at [1047, 43] on icon "test" at bounding box center [1047, 47] width 14 height 14
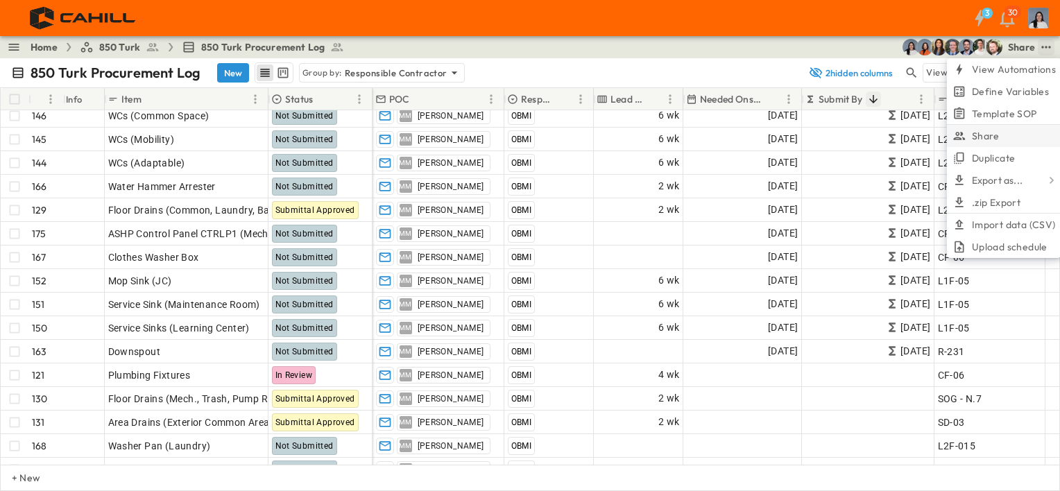
click at [972, 140] on div at bounding box center [962, 136] width 19 height 14
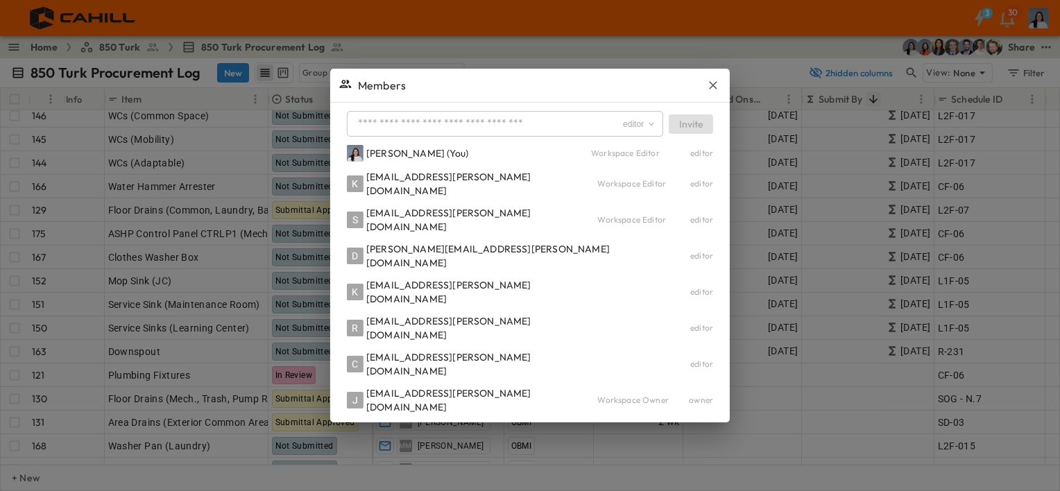
click at [539, 207] on div "Cindy De Leon (You) Workspace Editor editor K kbowen@cahill-sf.com Workspace Ed…" at bounding box center [530, 279] width 366 height 269
click at [626, 162] on div "Cindy De Leon (You) Workspace Editor editor" at bounding box center [530, 153] width 366 height 17
click at [632, 131] on button "editor" at bounding box center [640, 124] width 36 height 14
click at [406, 94] on span "Members" at bounding box center [382, 85] width 48 height 17
click at [706, 92] on icon "button" at bounding box center [713, 85] width 14 height 14
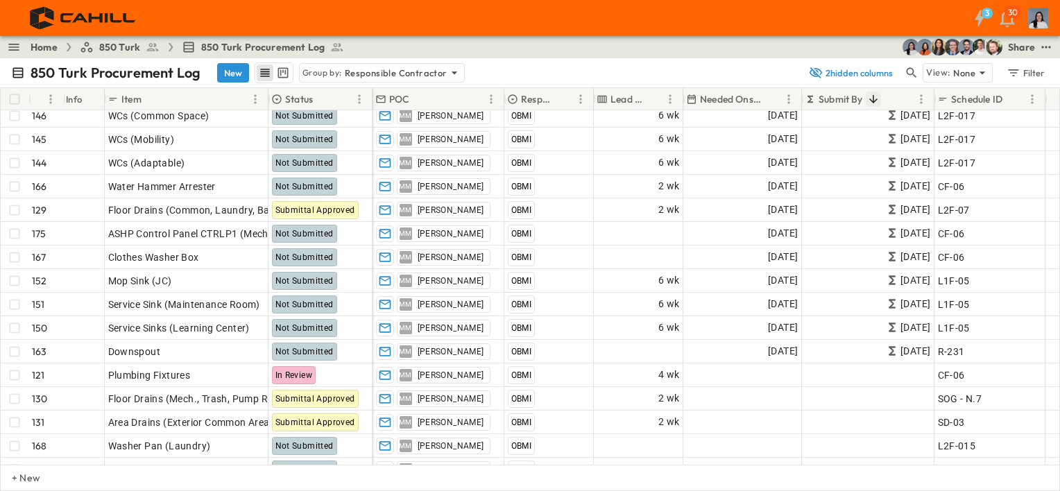
click at [334, 49] on icon "breadcrumbs" at bounding box center [338, 47] width 12 height 8
click at [330, 49] on icon "breadcrumbs" at bounding box center [337, 47] width 14 height 14
click at [330, 44] on icon "breadcrumbs" at bounding box center [337, 47] width 14 height 14
click at [1041, 44] on icon "test" at bounding box center [1047, 47] width 14 height 14
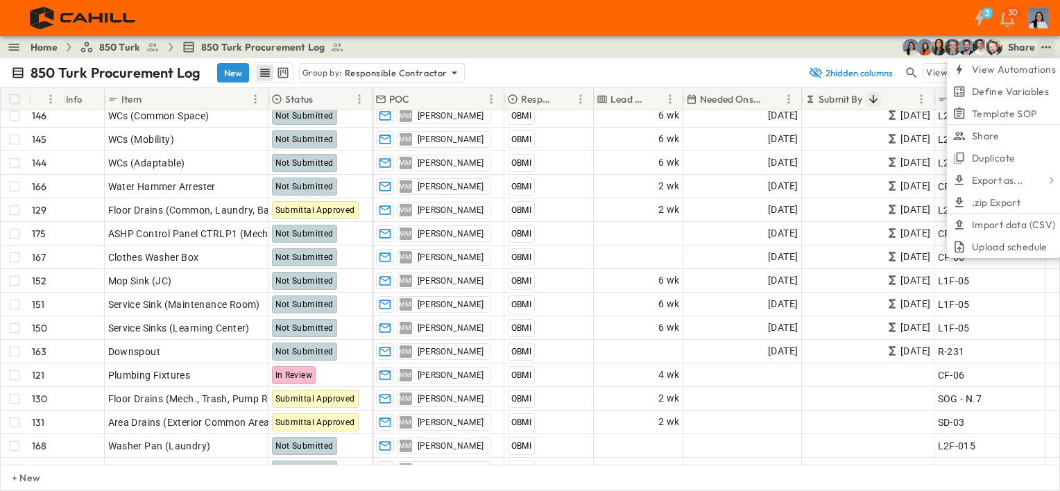
click at [743, 46] on div "Home 850 Turk 850 Turk Procurement Log Share View Automations Define Variables …" at bounding box center [530, 47] width 1060 height 22
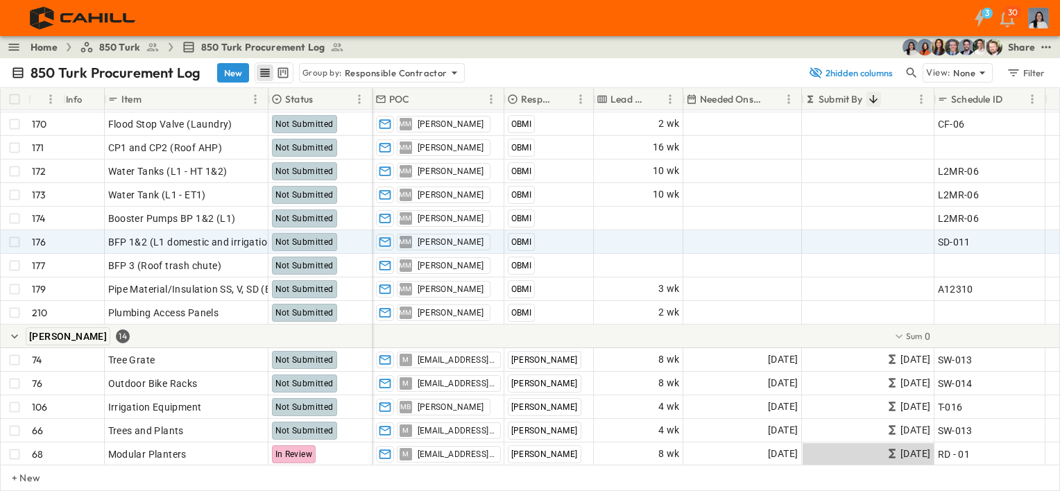
scroll to position [5262, 0]
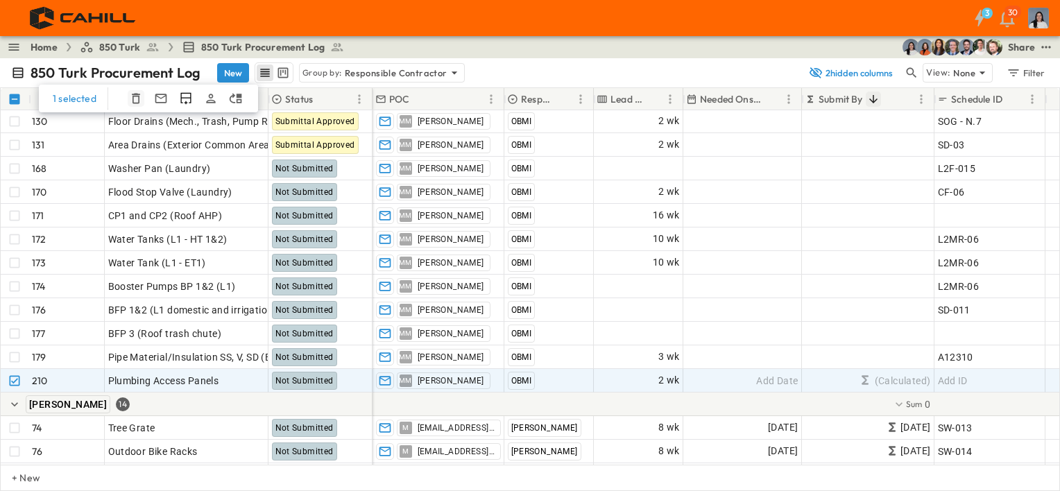
click at [136, 100] on icon "button" at bounding box center [136, 99] width 14 height 14
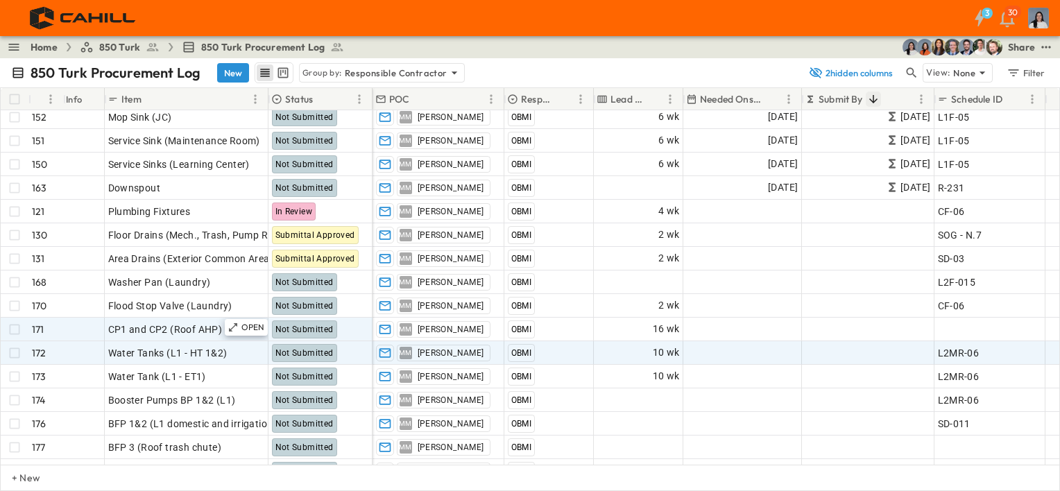
scroll to position [5150, 0]
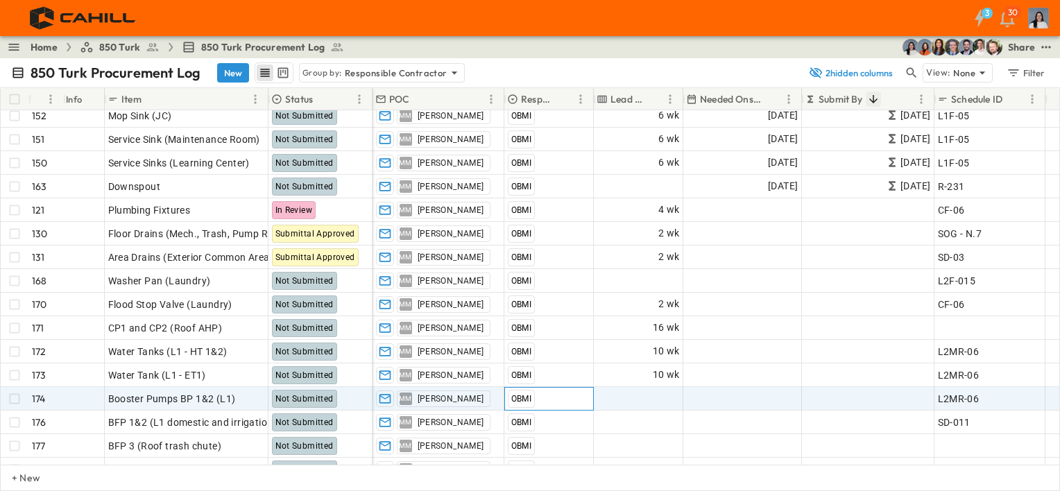
click at [542, 395] on div "OBMI" at bounding box center [549, 399] width 88 height 22
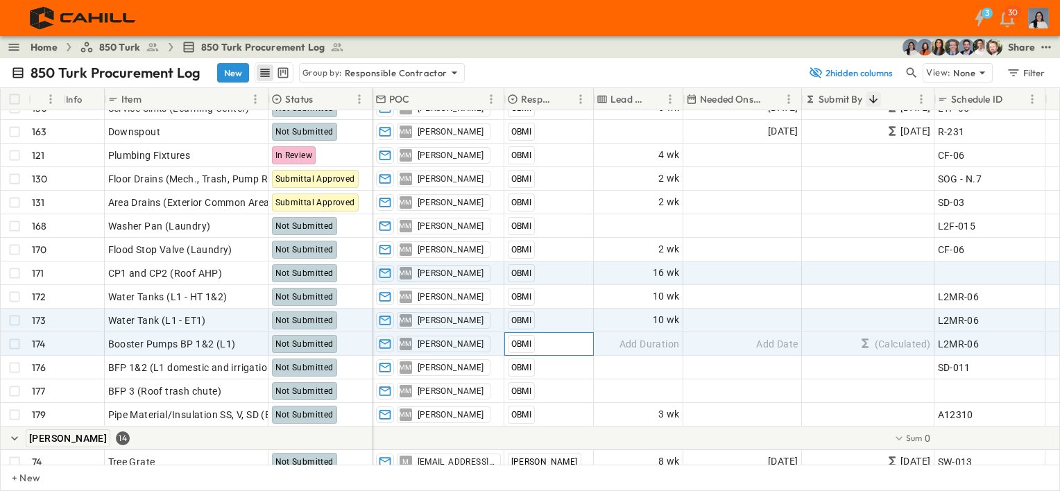
scroll to position [5204, 0]
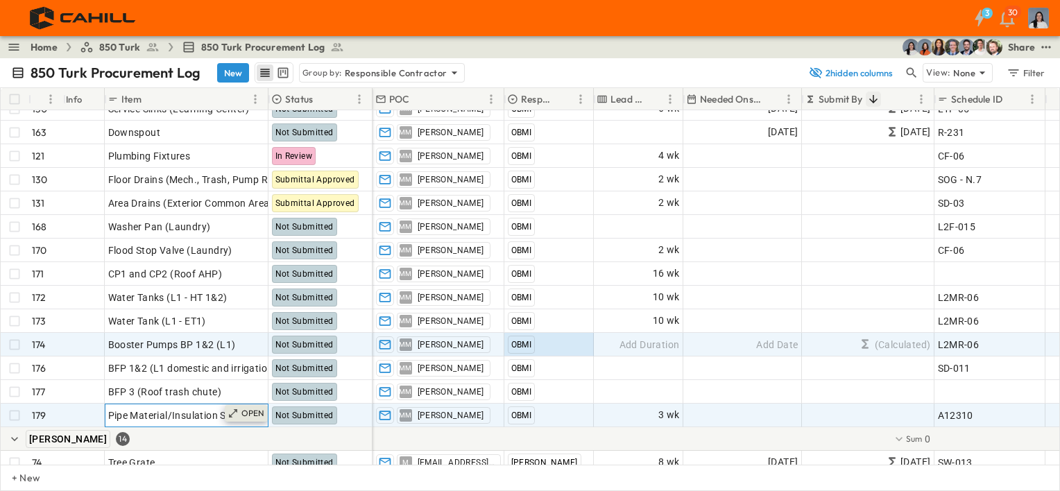
click at [241, 414] on p "OPEN" at bounding box center [253, 413] width 24 height 11
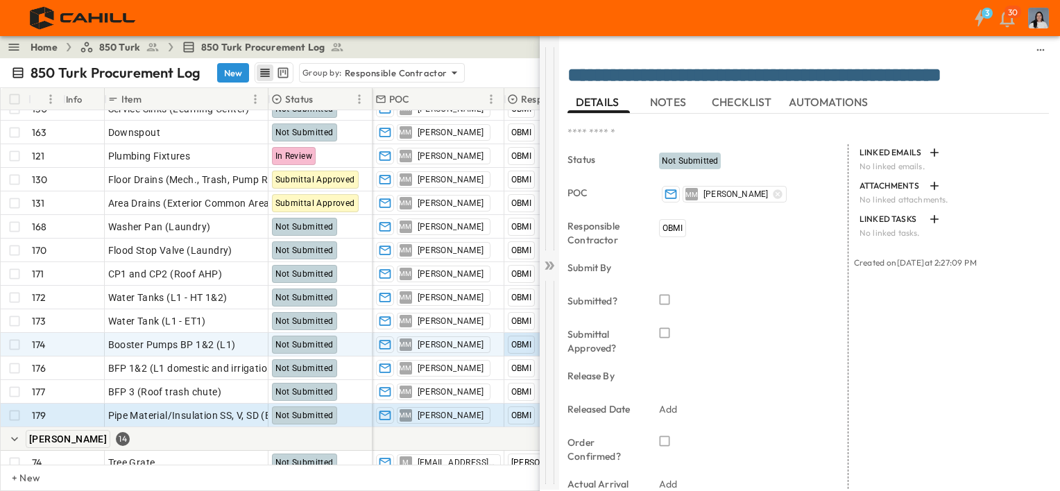
click at [552, 260] on icon at bounding box center [550, 266] width 14 height 14
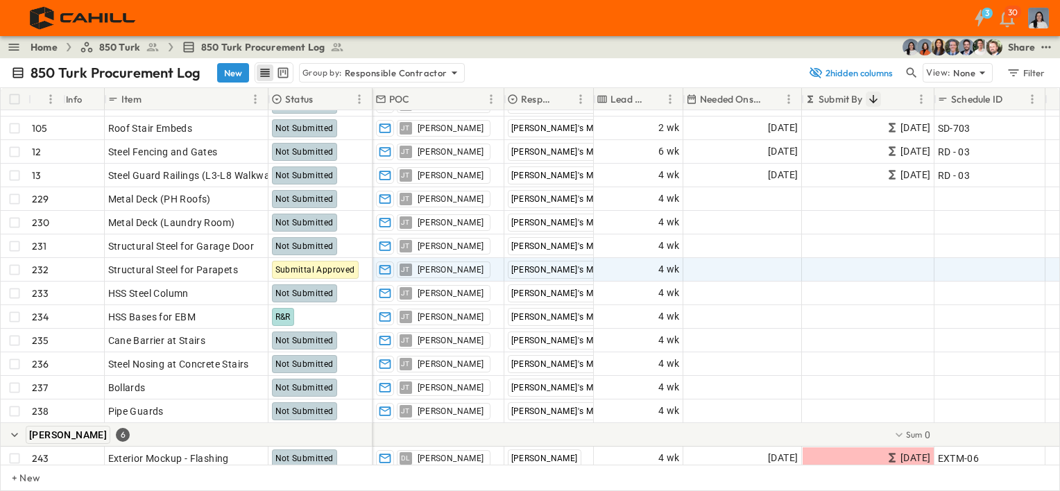
scroll to position [1185, 0]
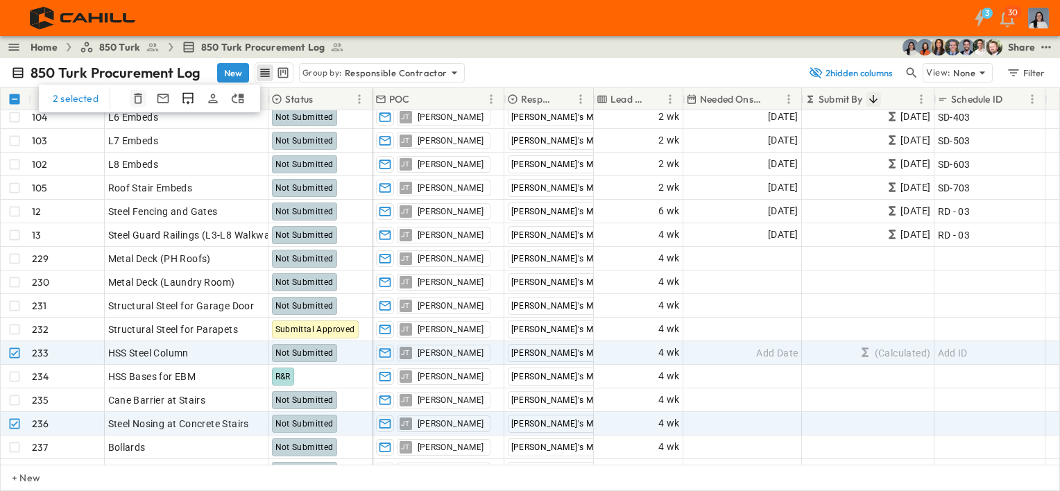
click at [133, 101] on icon "button" at bounding box center [138, 99] width 14 height 14
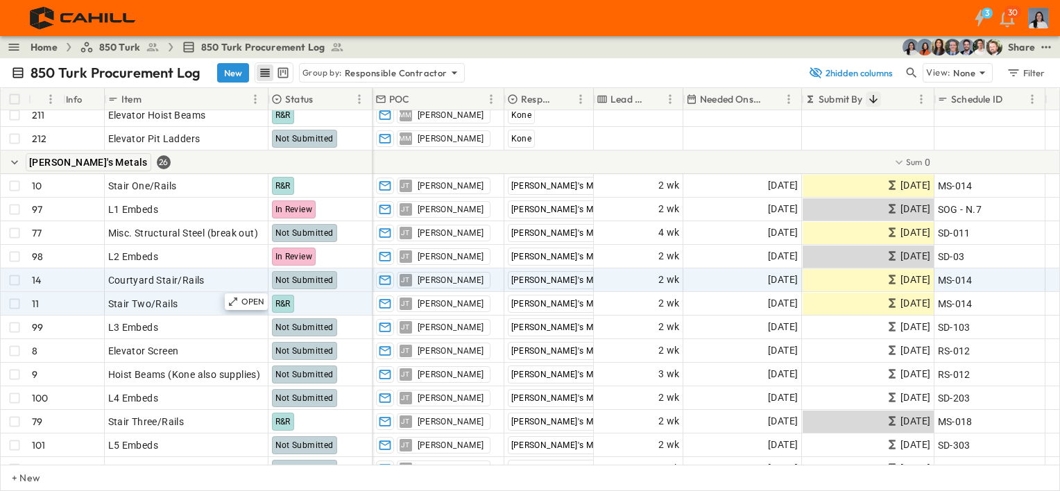
scroll to position [838, 0]
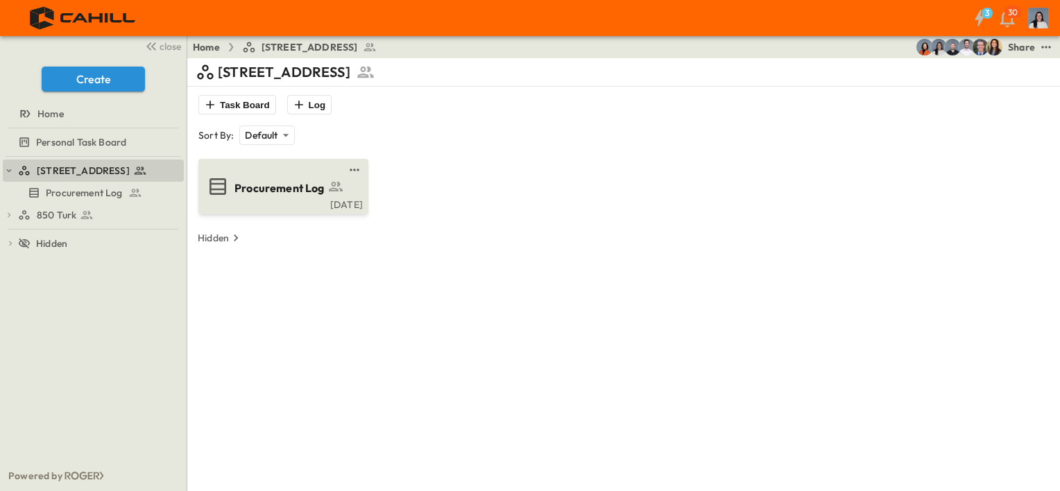
click at [230, 186] on div "Procurement Log" at bounding box center [282, 187] width 151 height 22
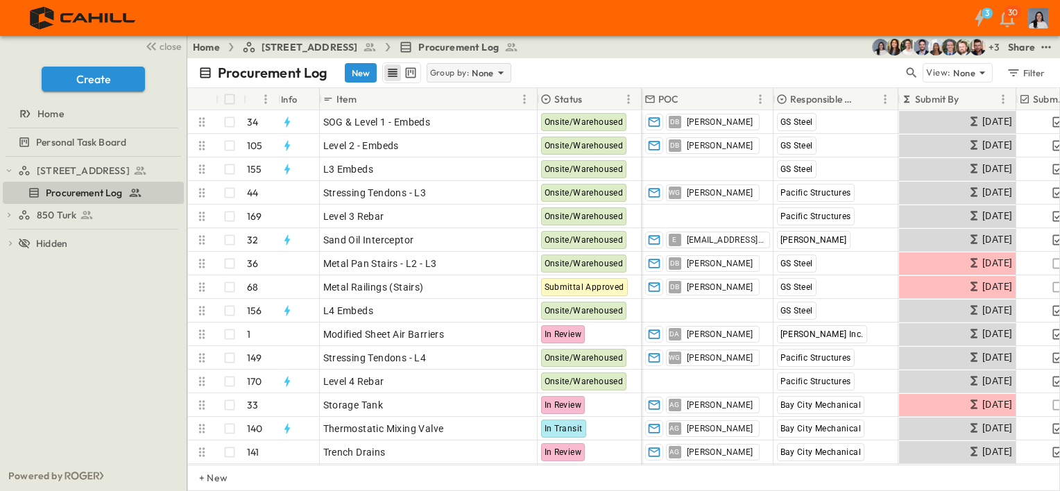
click at [455, 75] on p "Group by:" at bounding box center [450, 73] width 40 height 14
click at [474, 142] on p "Responsible Contractor" at bounding box center [469, 140] width 78 height 28
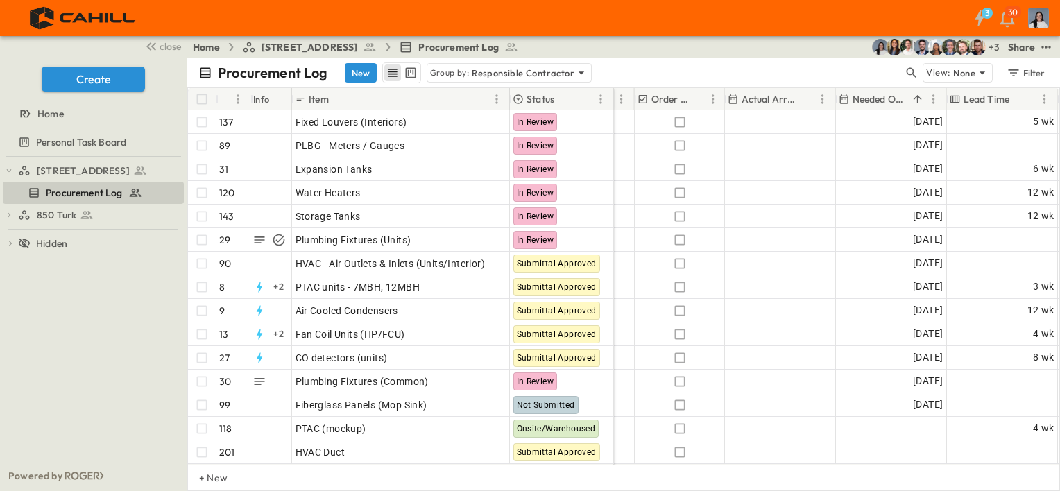
scroll to position [1180, 774]
click at [926, 101] on icon "Menu" at bounding box center [930, 99] width 14 height 14
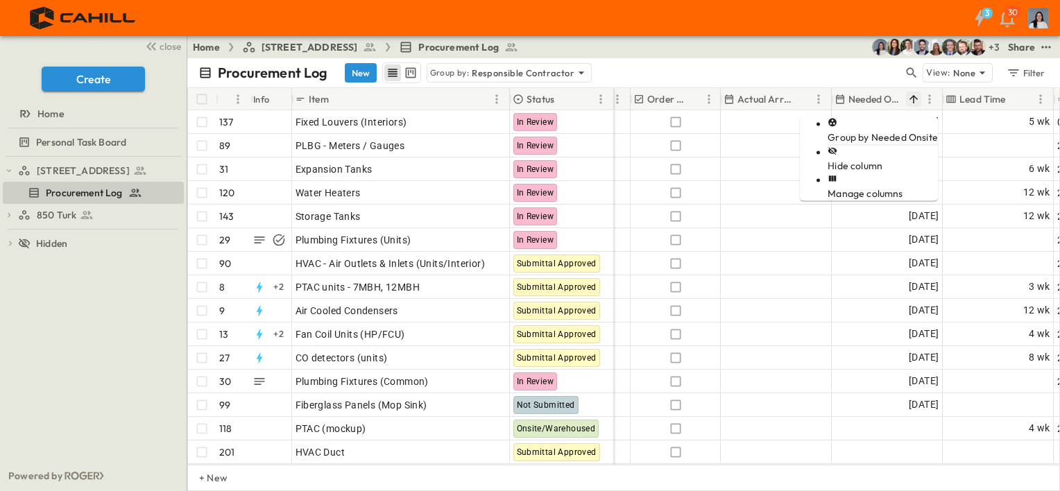
click at [916, 97] on icon "Sort" at bounding box center [914, 99] width 8 height 8
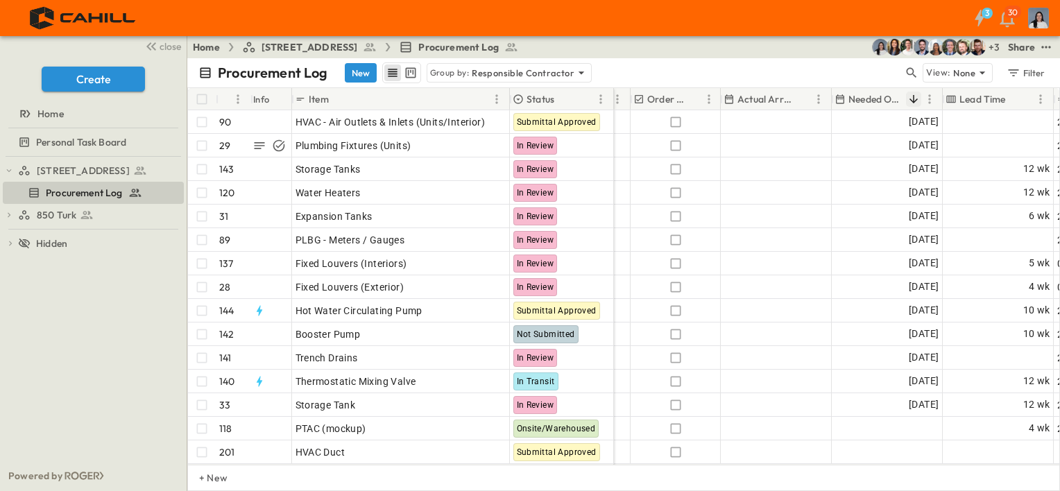
click at [908, 97] on icon "Sort" at bounding box center [914, 99] width 12 height 12
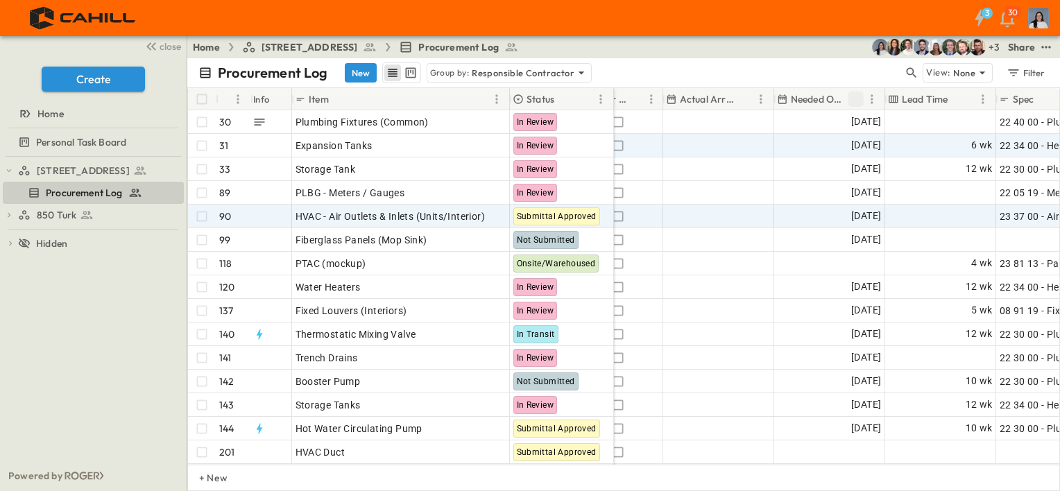
scroll to position [1110, 832]
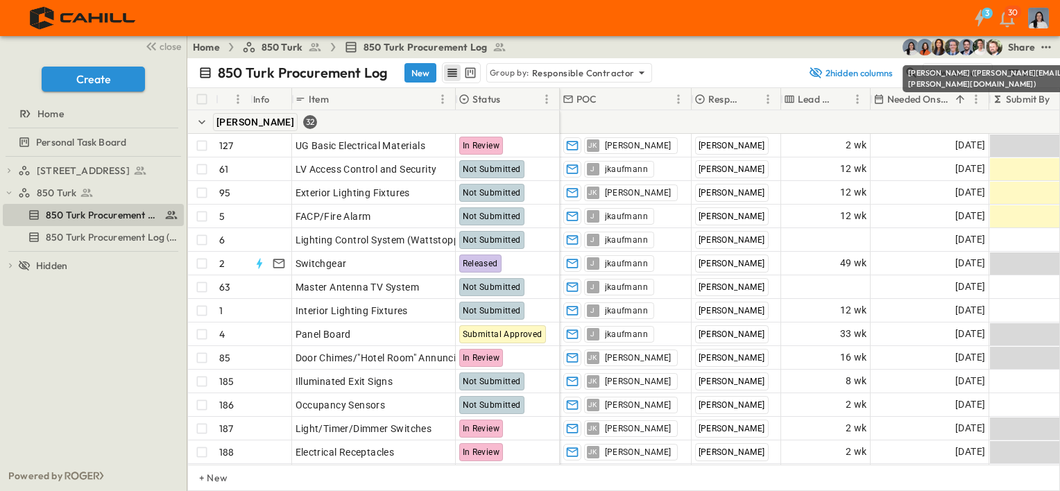
click at [986, 46] on img "Daniel Esposito (desposito@cahill-sf.com)" at bounding box center [994, 47] width 17 height 17
click at [1026, 48] on div "Share" at bounding box center [1021, 47] width 27 height 14
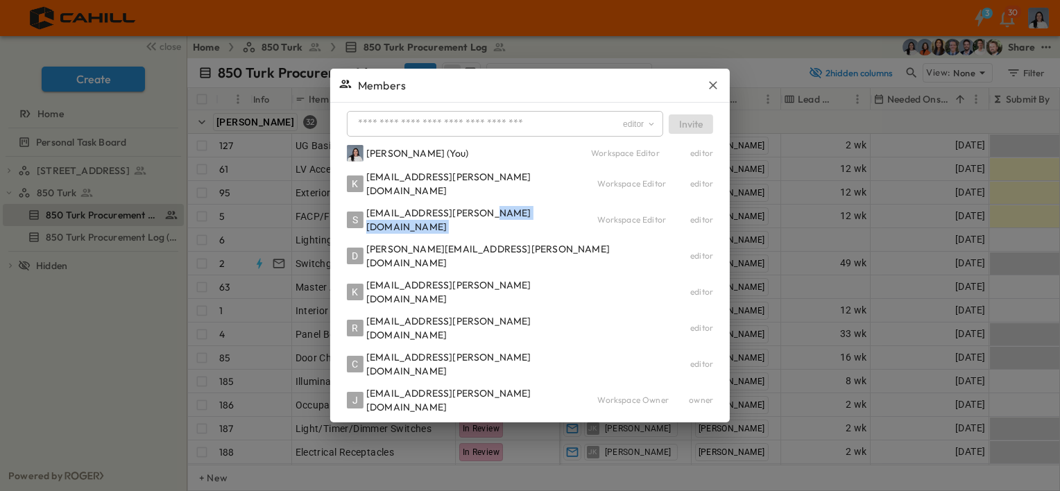
click at [536, 252] on div "Cindy De Leon (You) Workspace Editor editor K kbowen@cahill-sf.com Workspace Ed…" at bounding box center [530, 279] width 366 height 269
click at [428, 198] on div "kbowen@cahill-sf.com" at bounding box center [482, 184] width 232 height 28
click at [597, 189] on div "Workspace Editor" at bounding box center [643, 183] width 93 height 11
click at [541, 134] on input "text" at bounding box center [487, 124] width 269 height 20
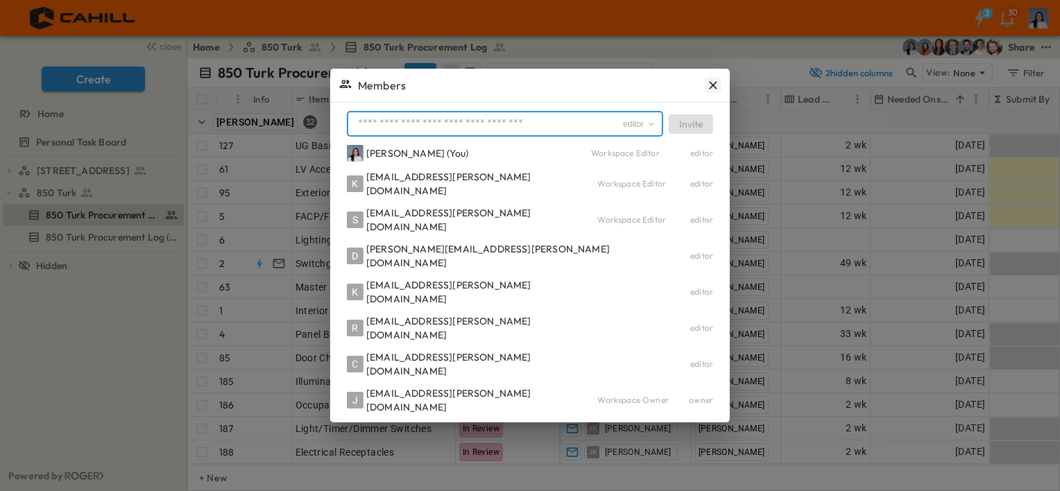
click at [706, 92] on icon "button" at bounding box center [713, 85] width 14 height 14
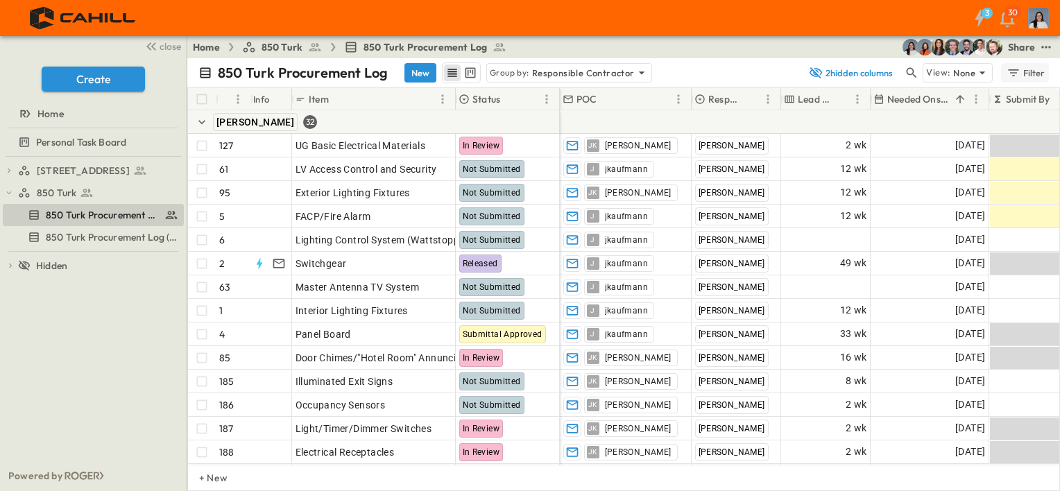
click at [1016, 69] on icon "button" at bounding box center [1014, 72] width 10 height 7
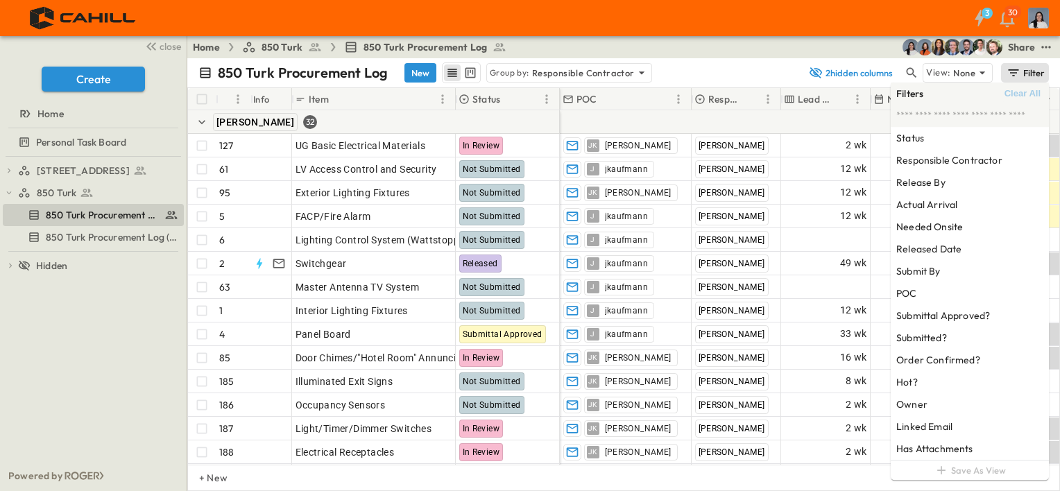
click at [1016, 69] on icon "button" at bounding box center [1014, 72] width 10 height 7
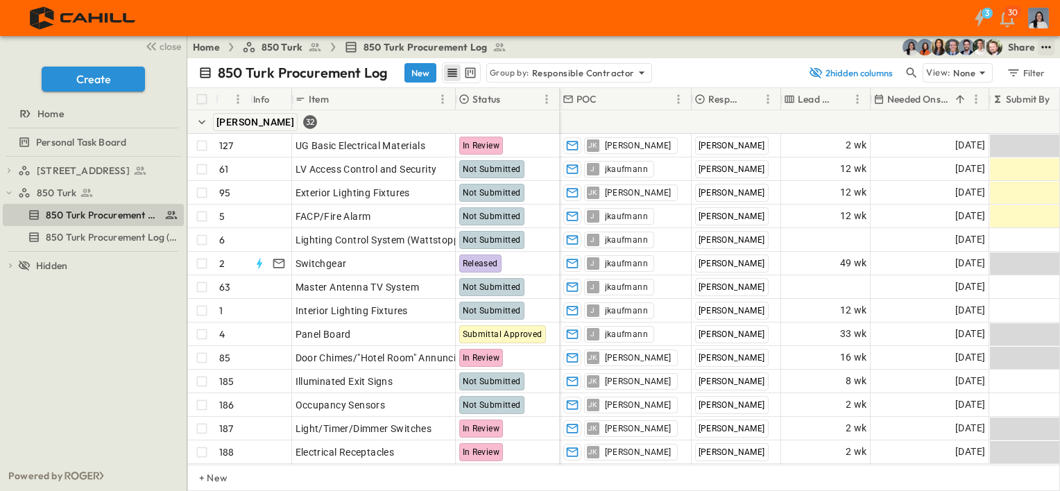
click at [1040, 50] on icon "test" at bounding box center [1047, 47] width 14 height 14
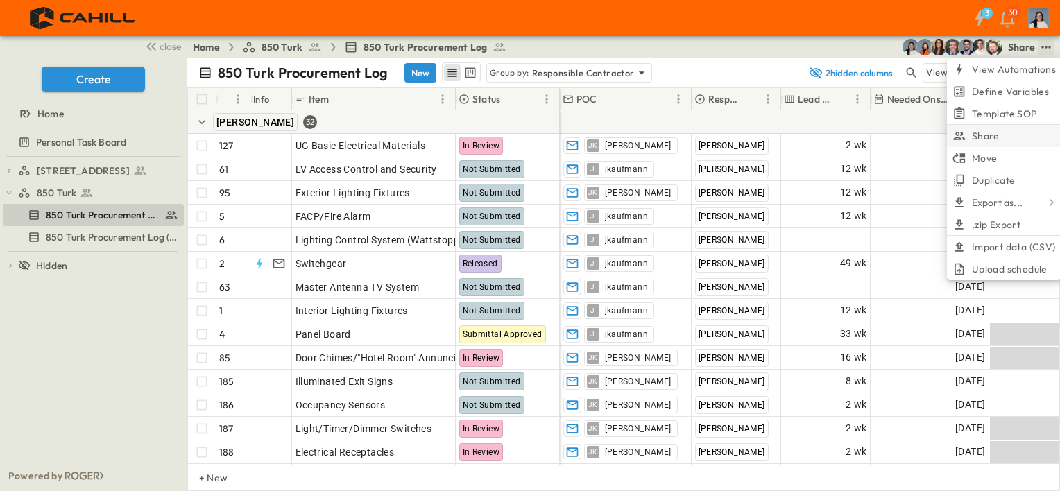
click at [988, 139] on span "Share" at bounding box center [986, 136] width 28 height 14
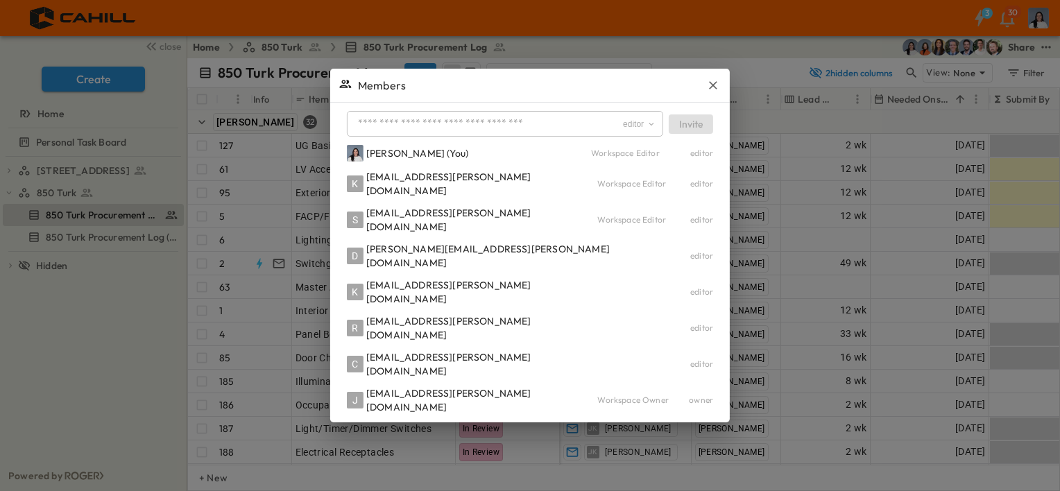
click at [625, 233] on div "Cindy De Leon (You) Workspace Editor editor K kbowen@cahill-sf.com Workspace Ed…" at bounding box center [530, 279] width 366 height 269
click at [630, 189] on div "Workspace Editor" at bounding box center [643, 183] width 93 height 11
drag, startPoint x: 598, startPoint y: 250, endPoint x: 550, endPoint y: 239, distance: 49.7
click at [597, 234] on div "S smcneill@cahill-sf.com Workspace Editor editor" at bounding box center [530, 220] width 366 height 28
click at [450, 198] on div "kbowen@cahill-sf.com" at bounding box center [482, 184] width 232 height 28
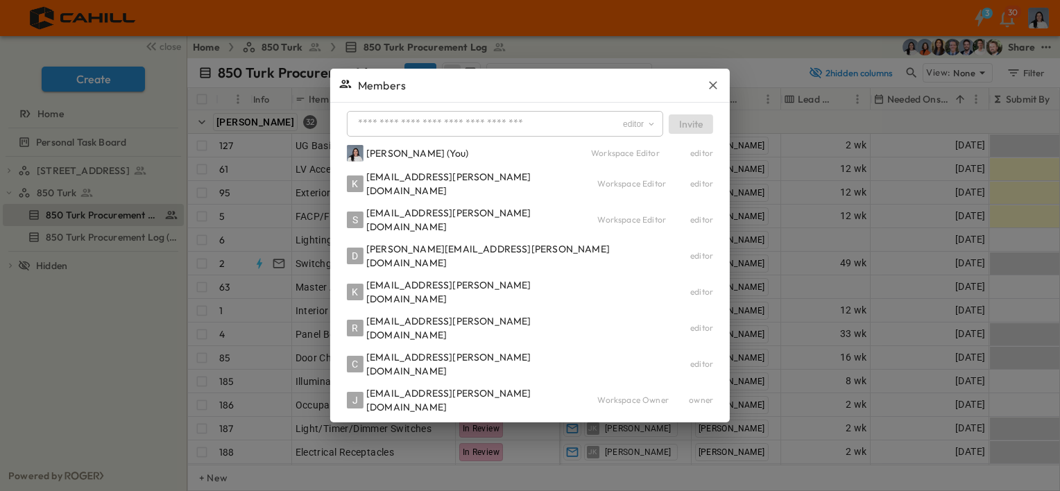
click at [561, 134] on input "text" at bounding box center [487, 124] width 269 height 20
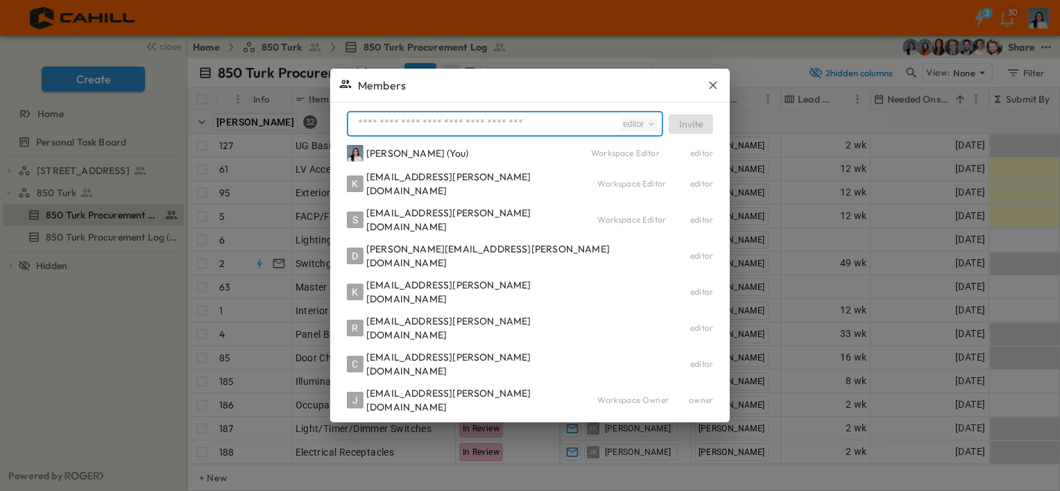
click at [623, 130] on div "editor" at bounding box center [639, 124] width 33 height 11
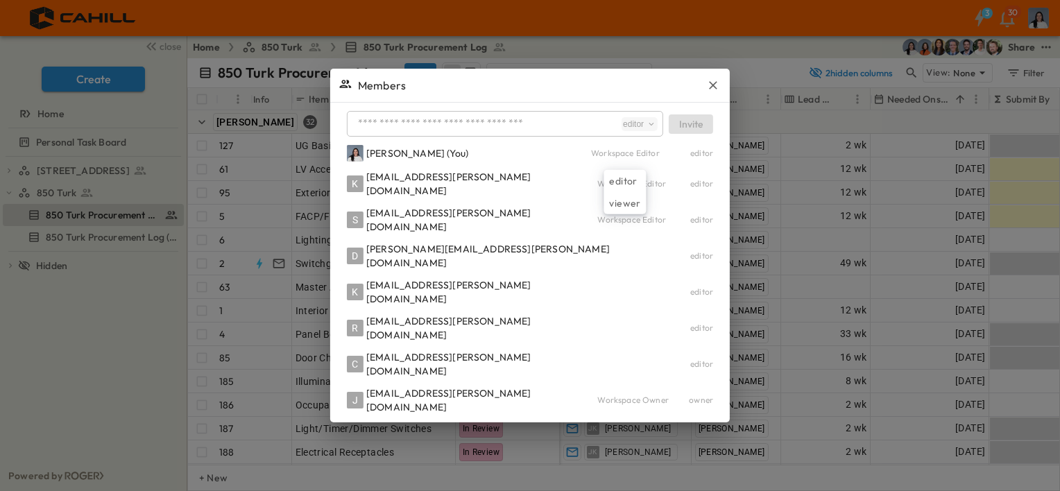
click at [626, 130] on div "editor" at bounding box center [639, 124] width 33 height 11
click at [448, 234] on div "smcneill@cahill-sf.com" at bounding box center [482, 220] width 232 height 28
drag, startPoint x: 450, startPoint y: 241, endPoint x: 604, endPoint y: 257, distance: 154.8
click at [450, 234] on div "smcneill@cahill-sf.com" at bounding box center [482, 220] width 232 height 28
click at [690, 226] on div "editor" at bounding box center [701, 219] width 23 height 11
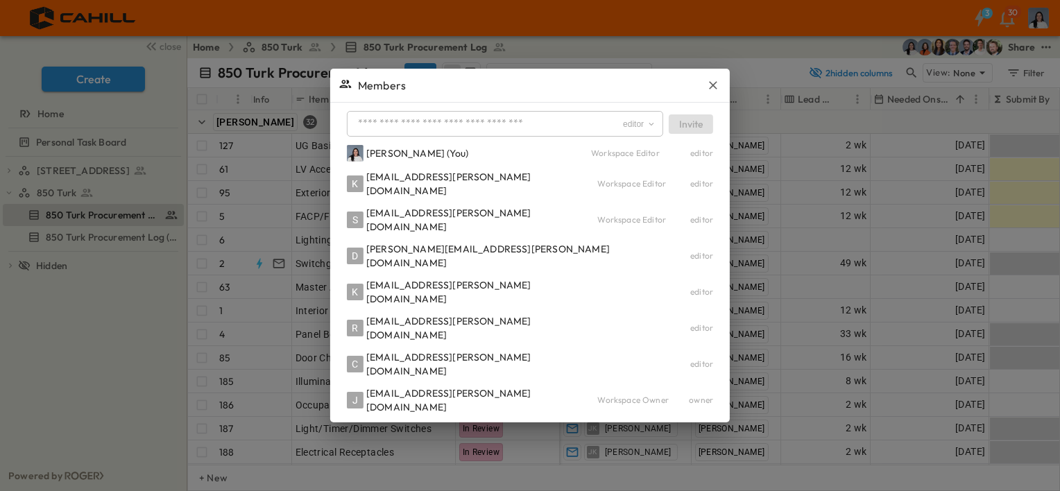
click at [690, 226] on div "editor" at bounding box center [701, 219] width 23 height 11
click at [706, 92] on icon "button" at bounding box center [713, 85] width 14 height 14
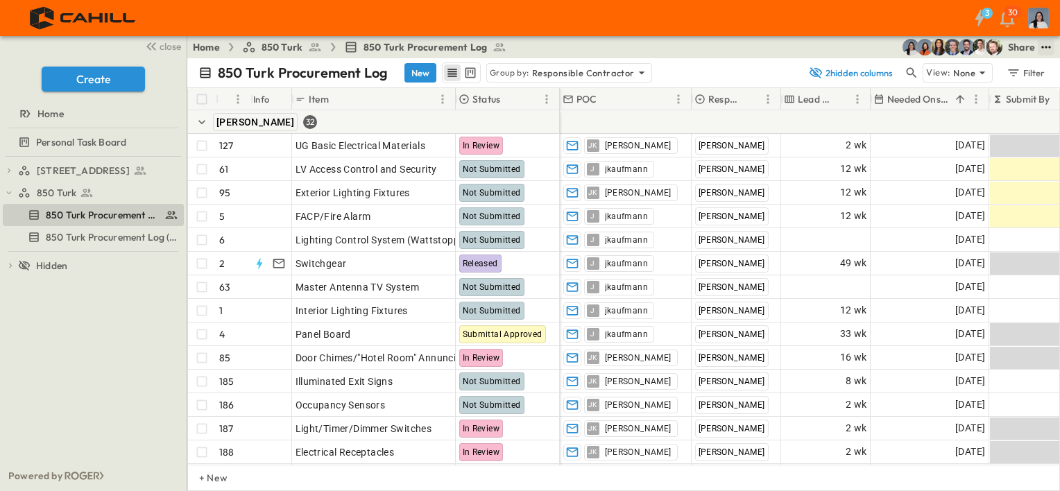
click at [1042, 43] on icon "test" at bounding box center [1047, 47] width 14 height 14
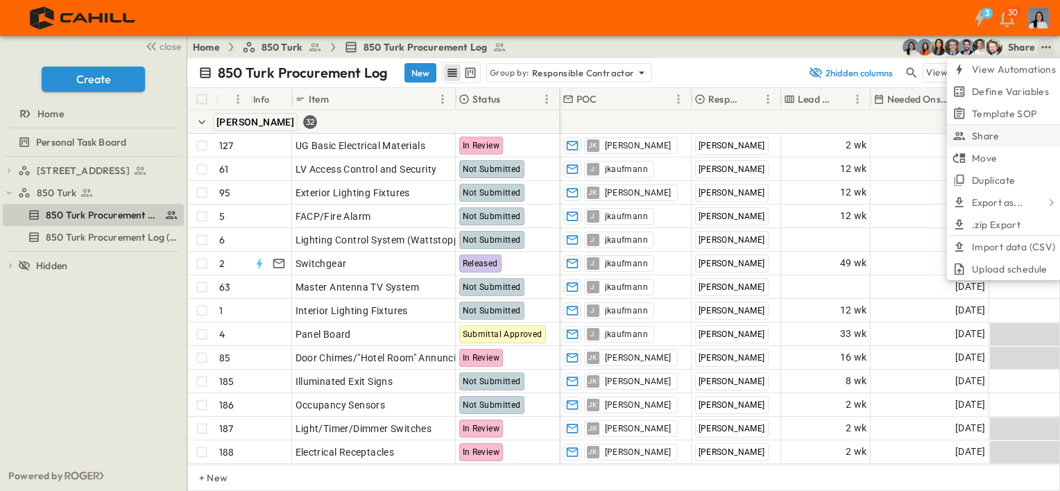
click at [1003, 141] on li "Share" at bounding box center [1004, 136] width 115 height 22
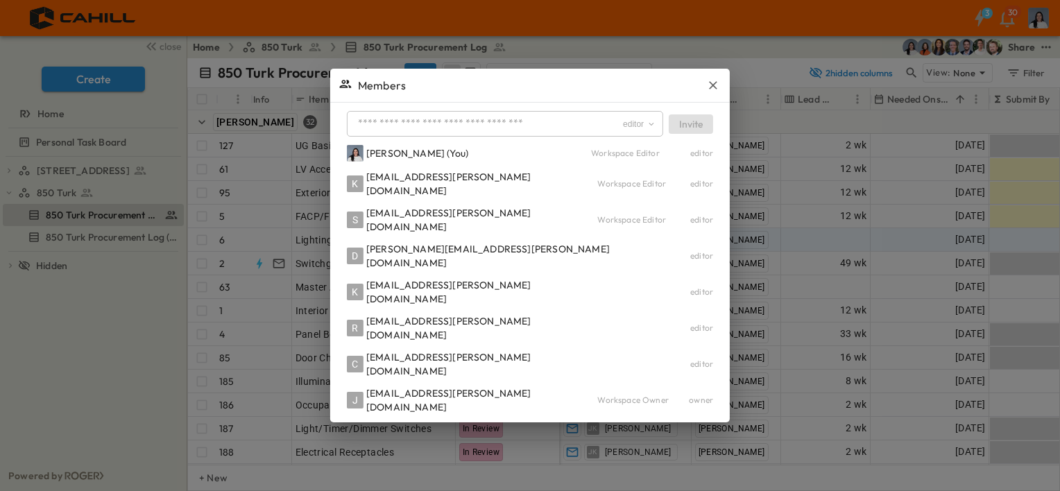
click at [722, 237] on div at bounding box center [530, 245] width 1060 height 491
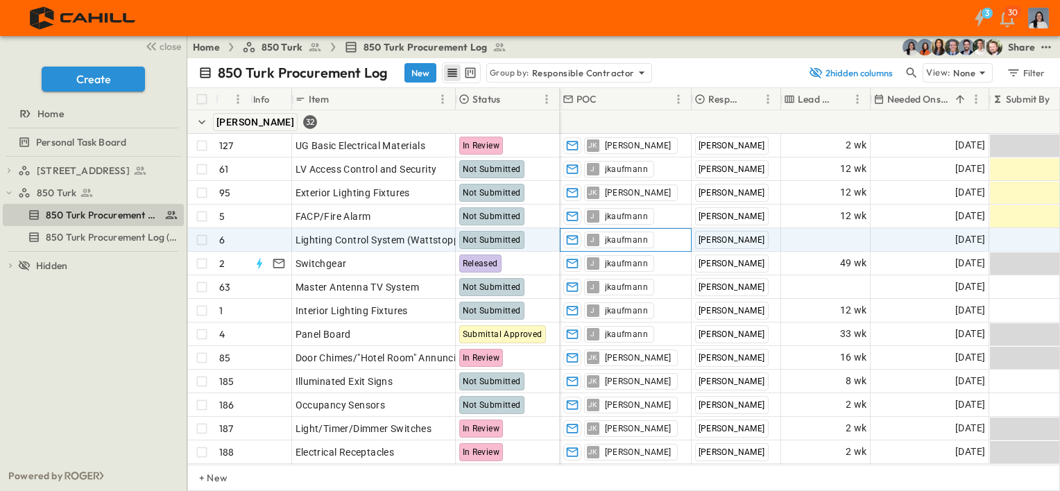
click at [669, 241] on div "J jkaufmann" at bounding box center [626, 240] width 130 height 22
click at [1024, 75] on div "Filter" at bounding box center [1026, 72] width 40 height 15
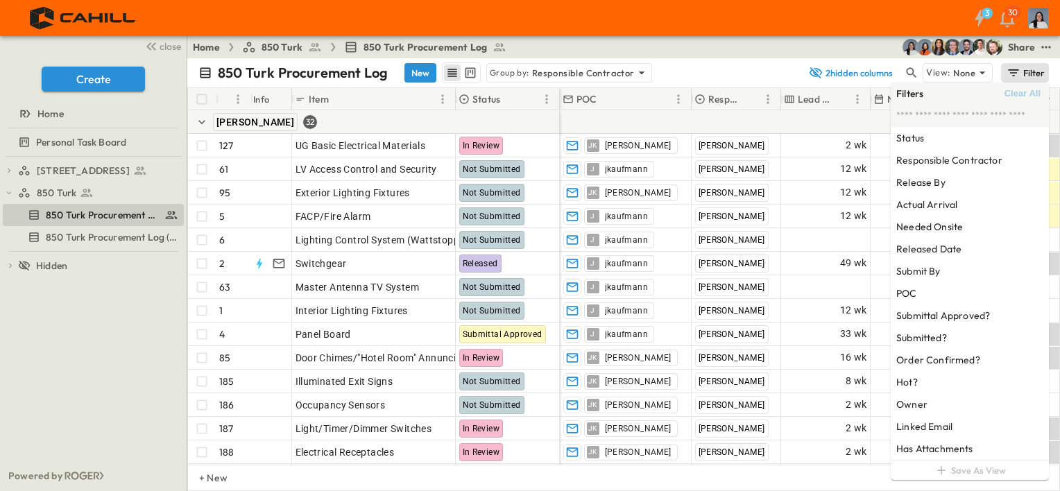
click at [1025, 51] on div "Share" at bounding box center [1021, 47] width 27 height 14
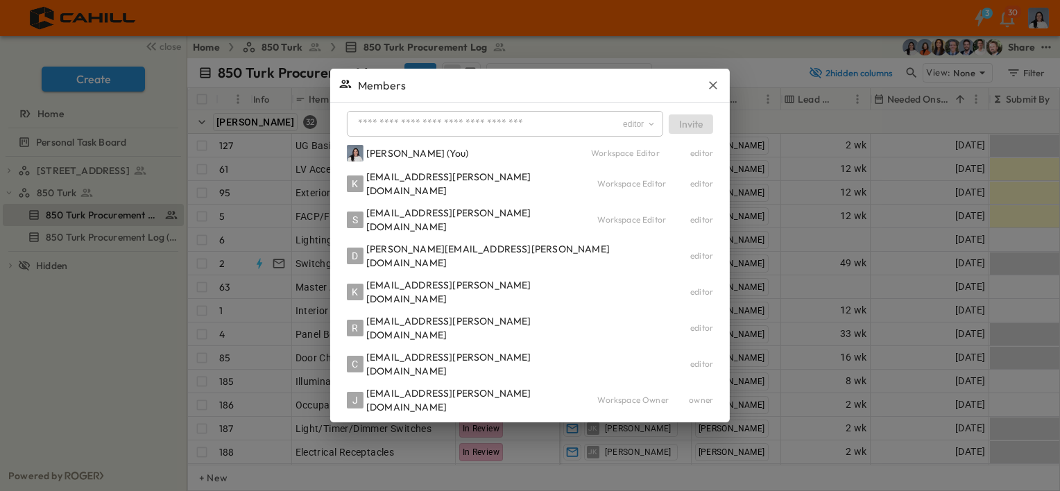
click at [669, 226] on div "Workspace Editor" at bounding box center [643, 219] width 93 height 11
click at [706, 92] on icon "button" at bounding box center [713, 85] width 14 height 14
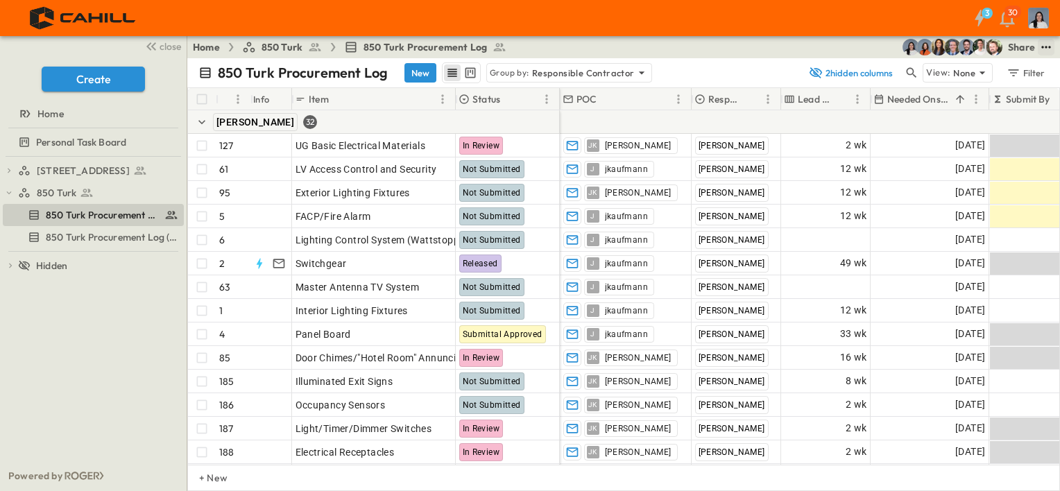
click at [1046, 46] on icon "test" at bounding box center [1046, 47] width 9 height 2
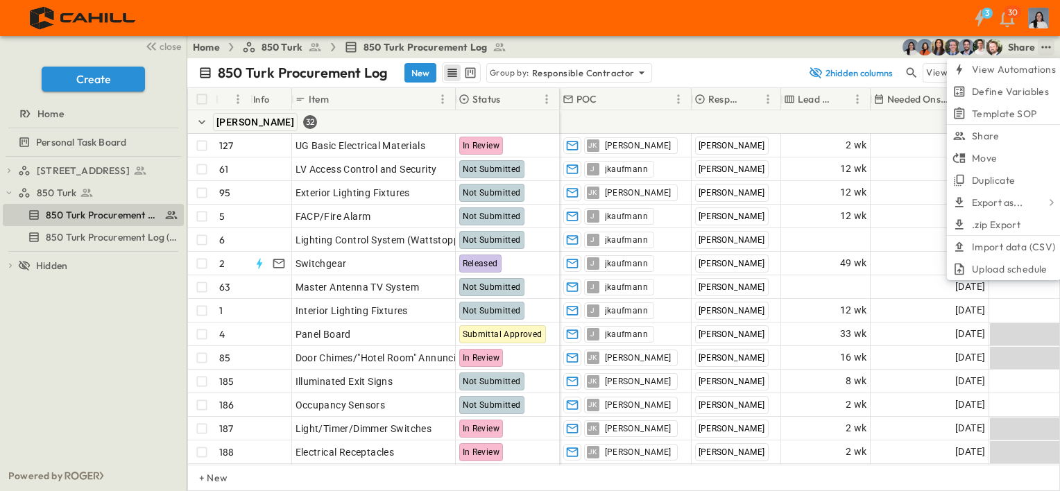
click at [1021, 44] on div "Share" at bounding box center [1021, 47] width 27 height 14
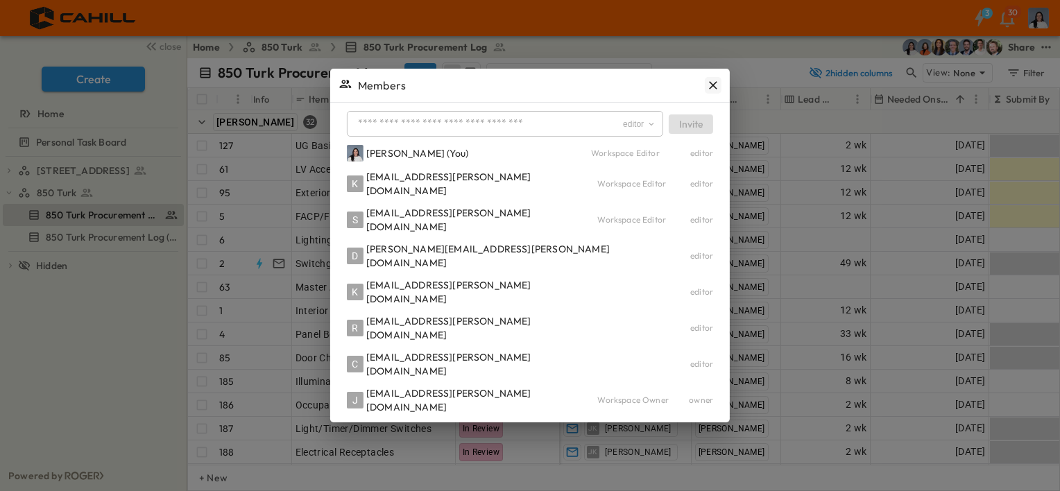
click at [706, 92] on icon "button" at bounding box center [713, 85] width 14 height 14
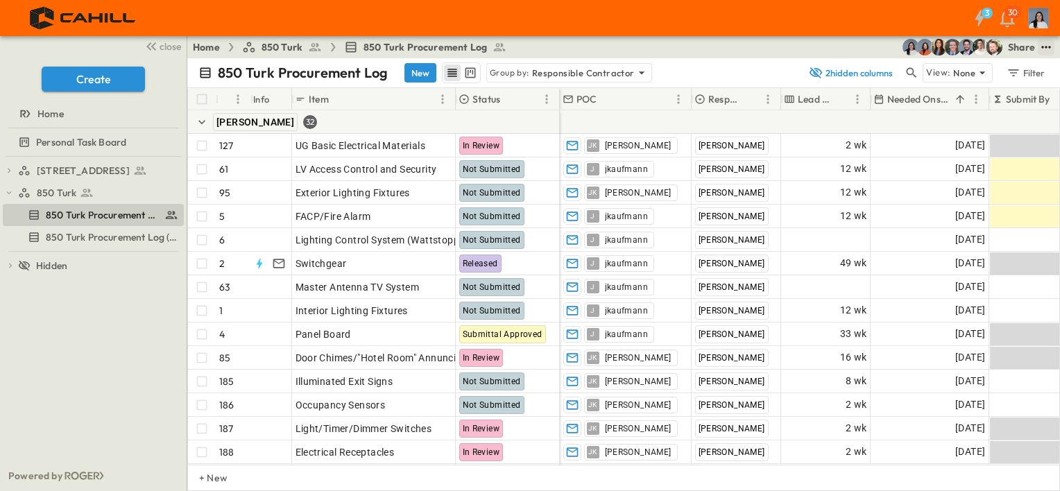
click at [1040, 49] on icon "test" at bounding box center [1047, 47] width 14 height 14
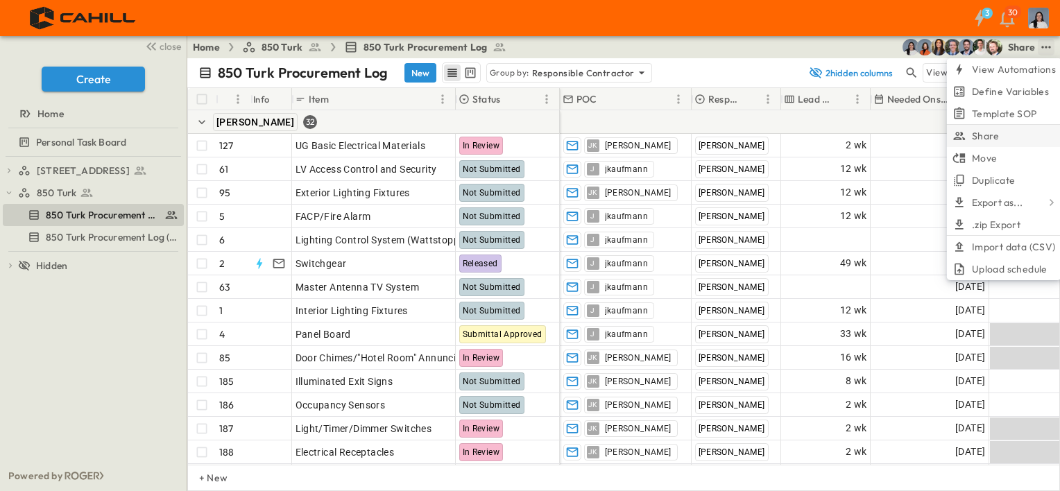
click at [1021, 130] on li "Share" at bounding box center [1004, 136] width 115 height 22
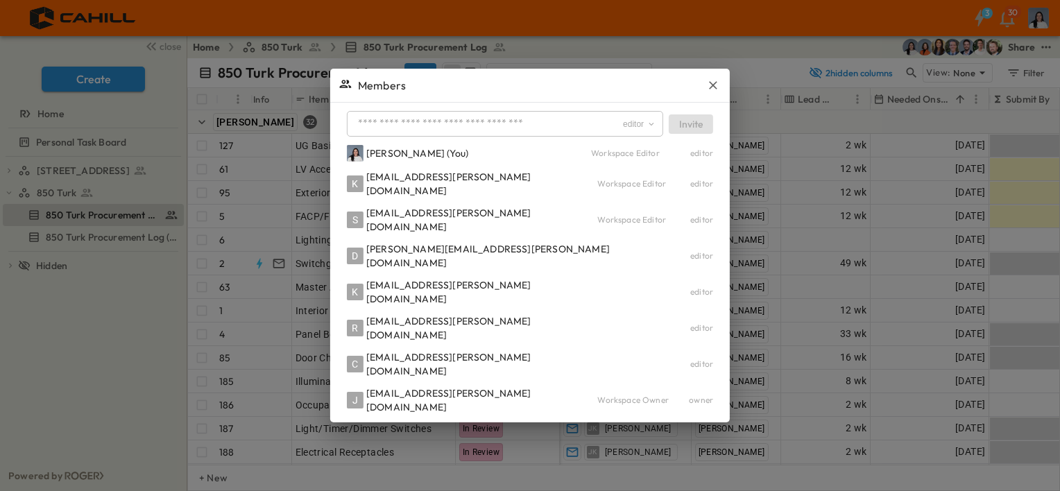
click at [708, 214] on div "editor ​ Invite Cindy De Leon (You) Workspace Editor editor K kbowen@cahill-sf.…" at bounding box center [530, 263] width 400 height 320
click at [690, 189] on div "editor" at bounding box center [701, 183] width 23 height 11
click at [706, 92] on icon "button" at bounding box center [713, 85] width 14 height 14
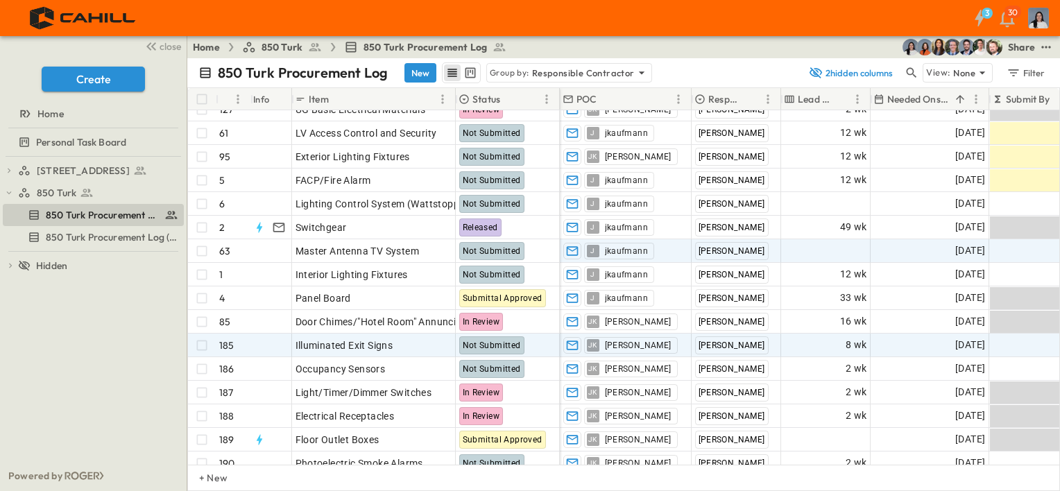
scroll to position [139, 0]
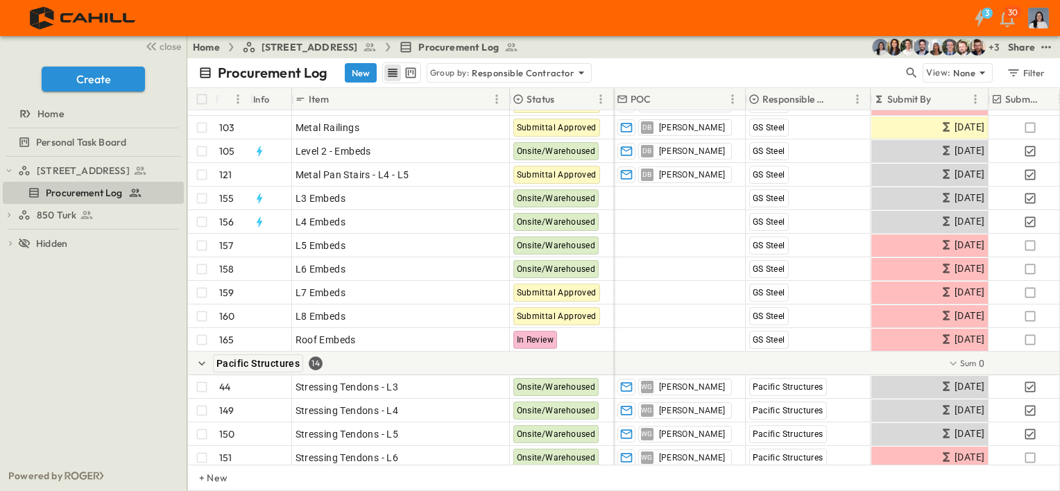
scroll to position [3137, 0]
